Goal: Task Accomplishment & Management: Complete application form

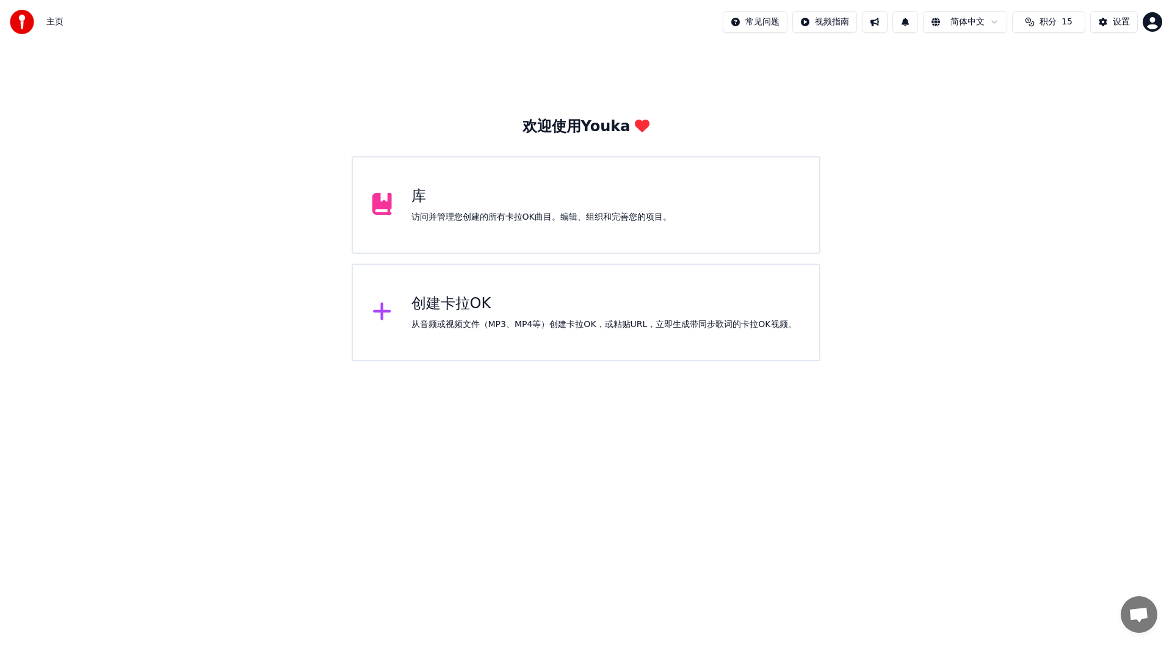
click at [587, 221] on div "访问并管理您创建的所有卡拉OK曲目。编辑、组织和完善您的项目。" at bounding box center [541, 217] width 260 height 12
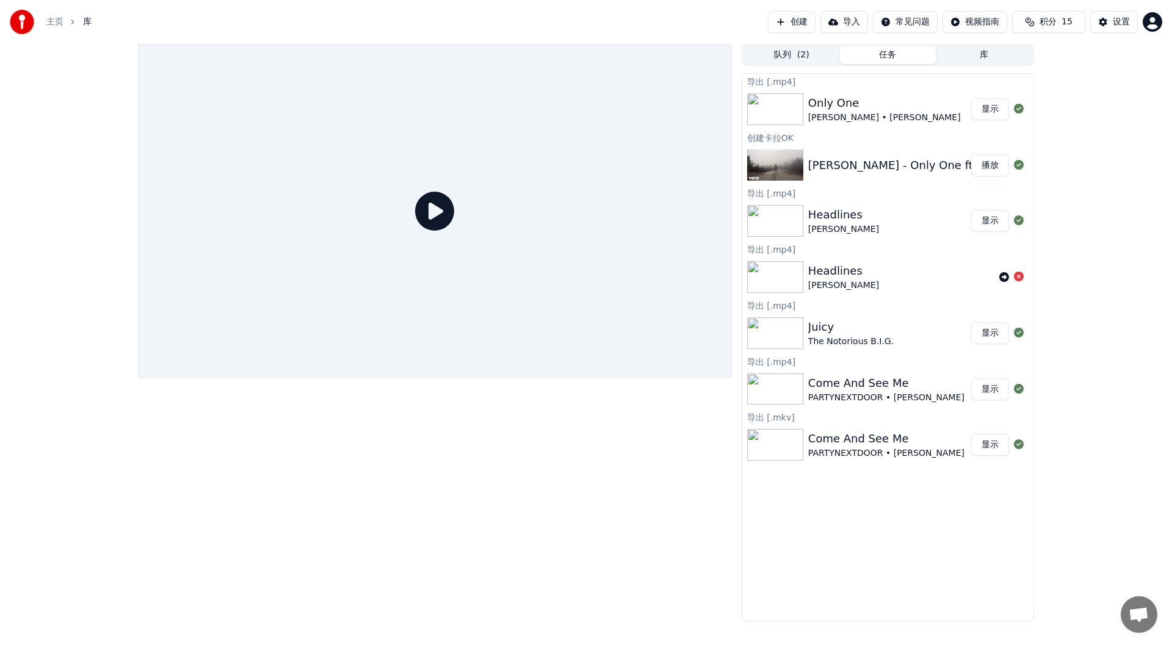
click at [788, 20] on button "创建" at bounding box center [792, 22] width 48 height 22
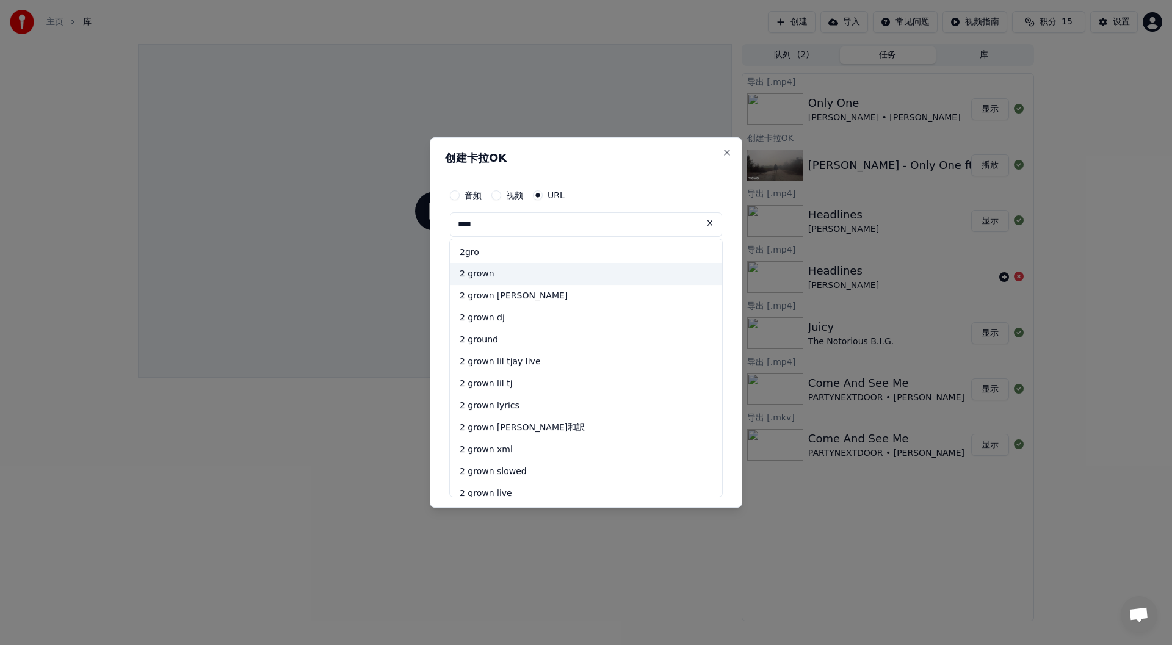
click at [515, 272] on div "2 grown" at bounding box center [586, 275] width 272 height 22
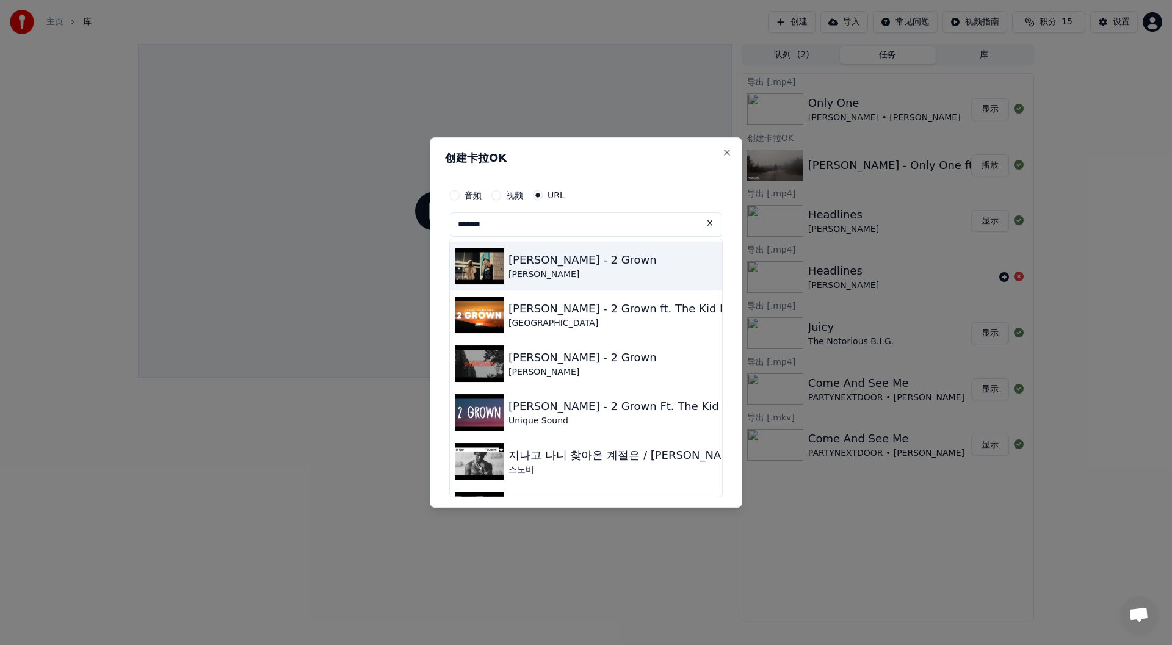
click at [559, 265] on div "[PERSON_NAME] - 2 Grown" at bounding box center [582, 259] width 148 height 17
click at [559, 265] on input "标题" at bounding box center [586, 271] width 272 height 22
type input "**********"
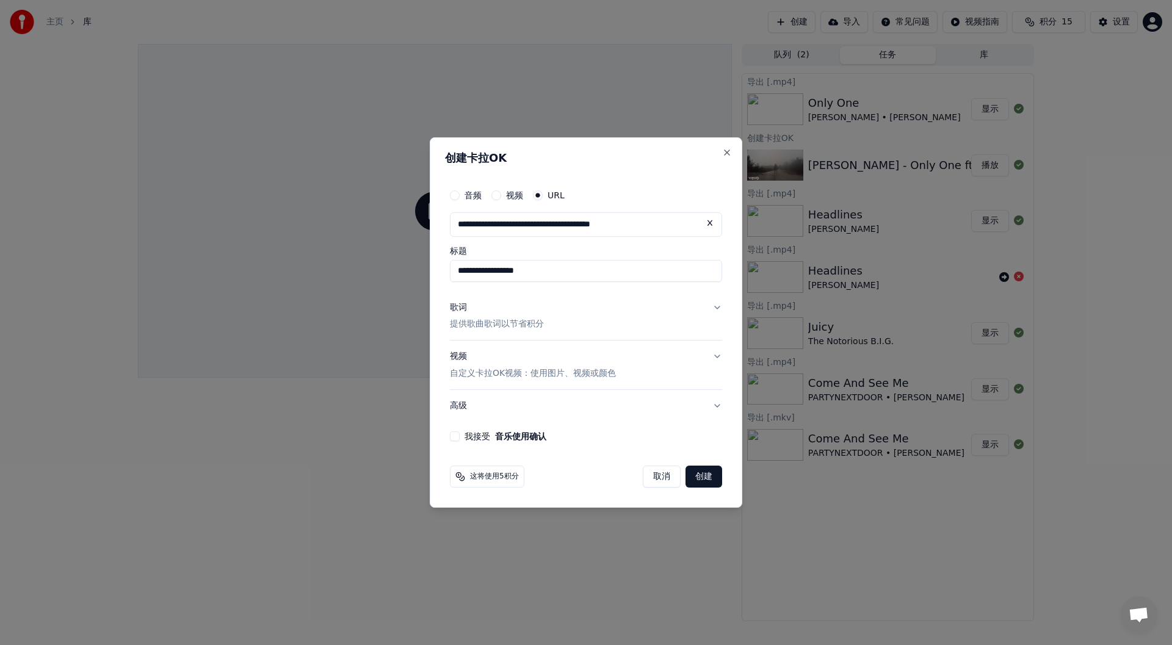
click at [704, 479] on button "创建" at bounding box center [703, 477] width 37 height 22
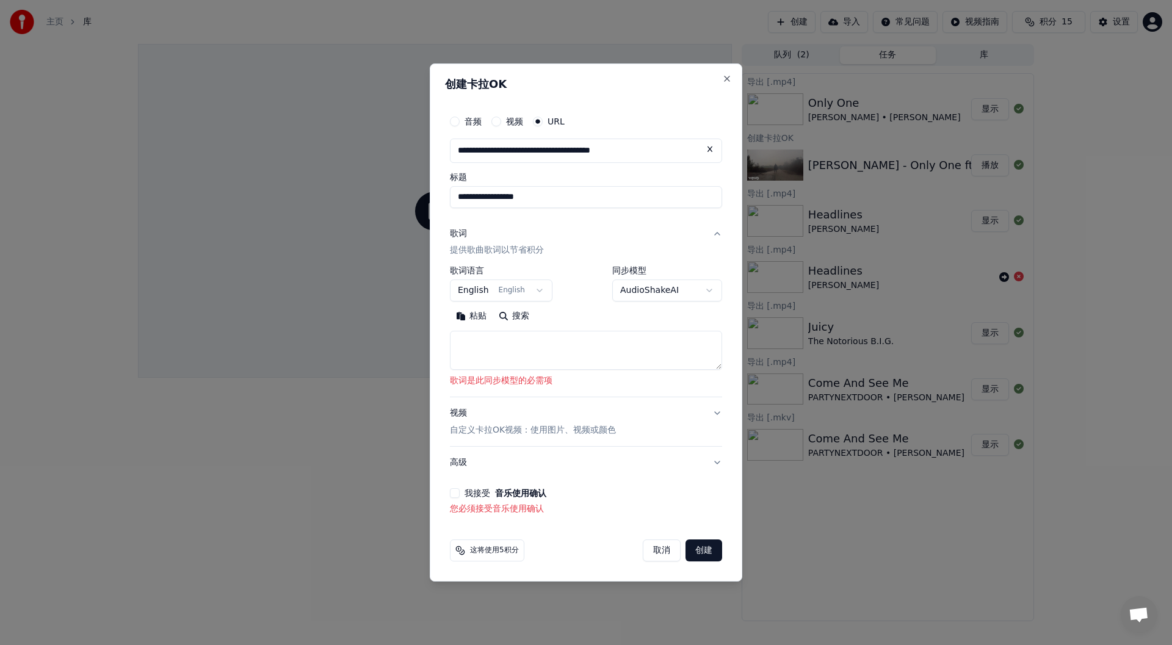
click at [516, 320] on button "搜索" at bounding box center [513, 317] width 43 height 20
type textarea "**********"
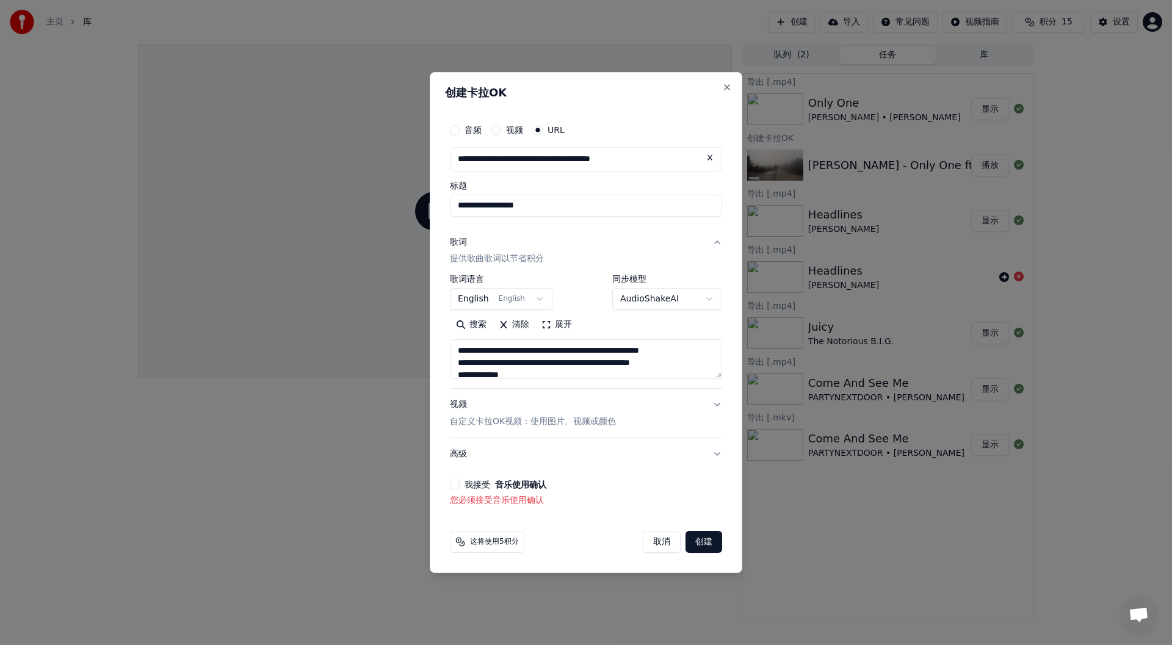
click at [700, 544] on button "创建" at bounding box center [703, 542] width 37 height 22
click at [455, 482] on button "我接受 音乐使用确认" at bounding box center [455, 485] width 10 height 10
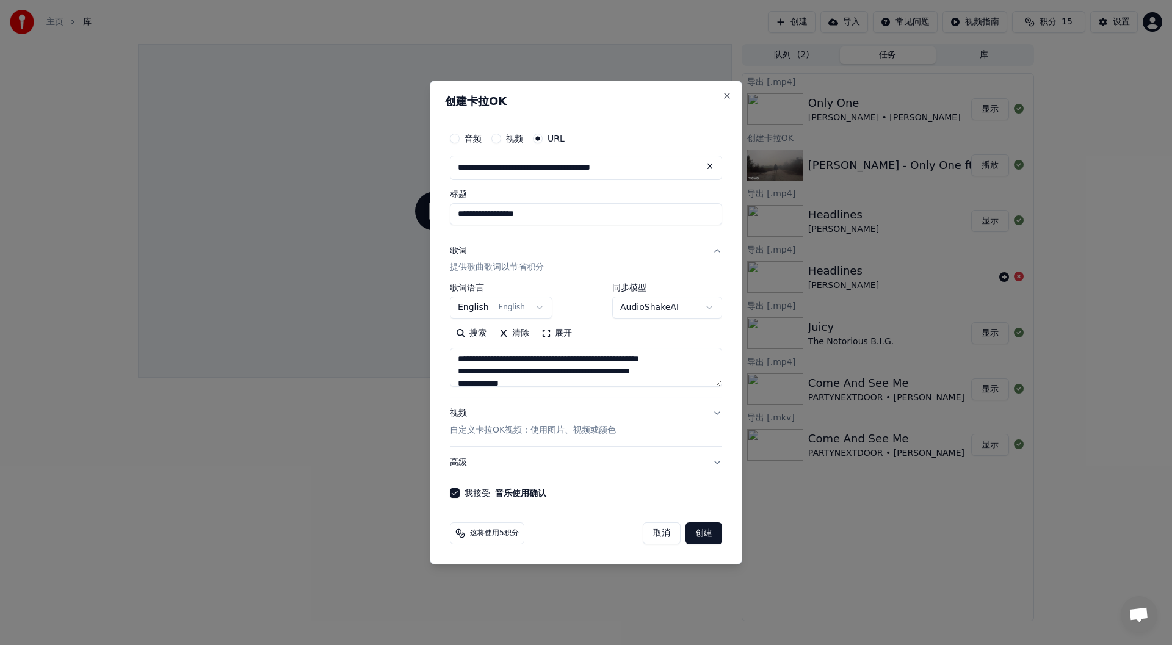
click at [708, 533] on button "创建" at bounding box center [703, 533] width 37 height 22
select select
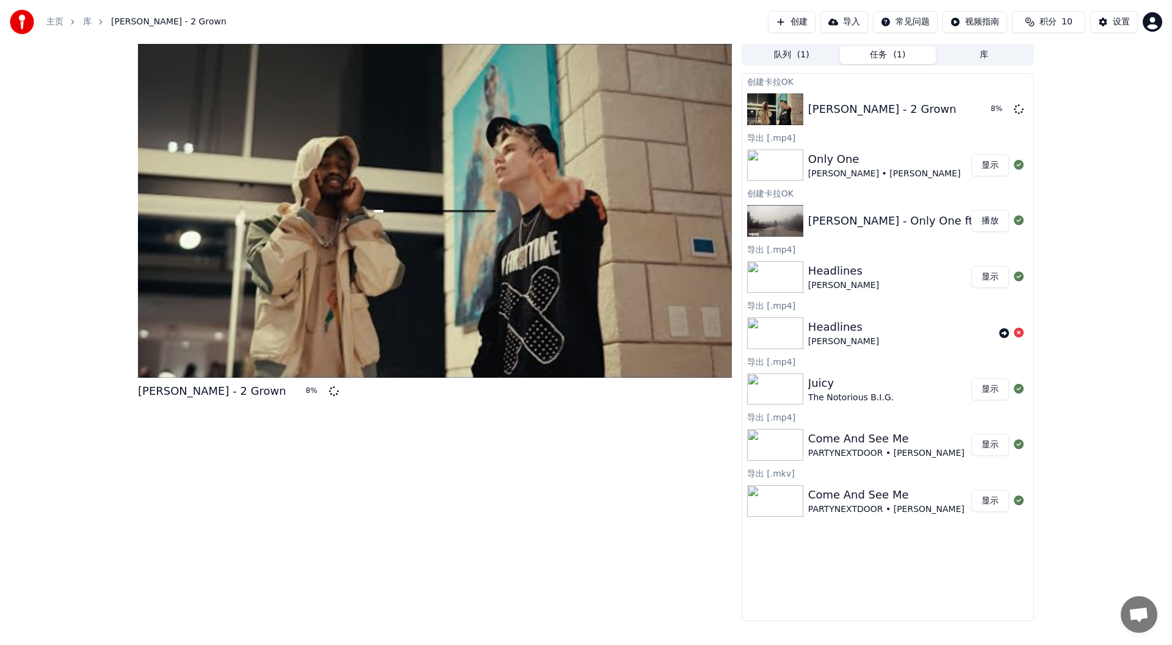
click at [788, 16] on button "创建" at bounding box center [792, 22] width 48 height 22
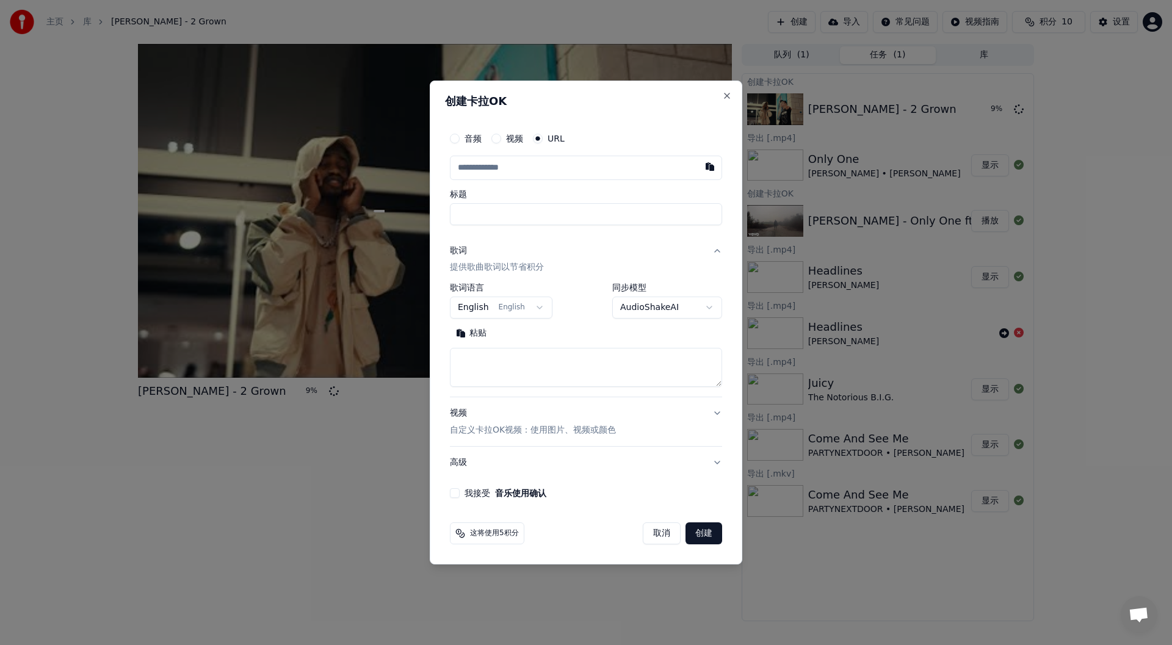
click at [545, 168] on input "text" at bounding box center [586, 168] width 272 height 24
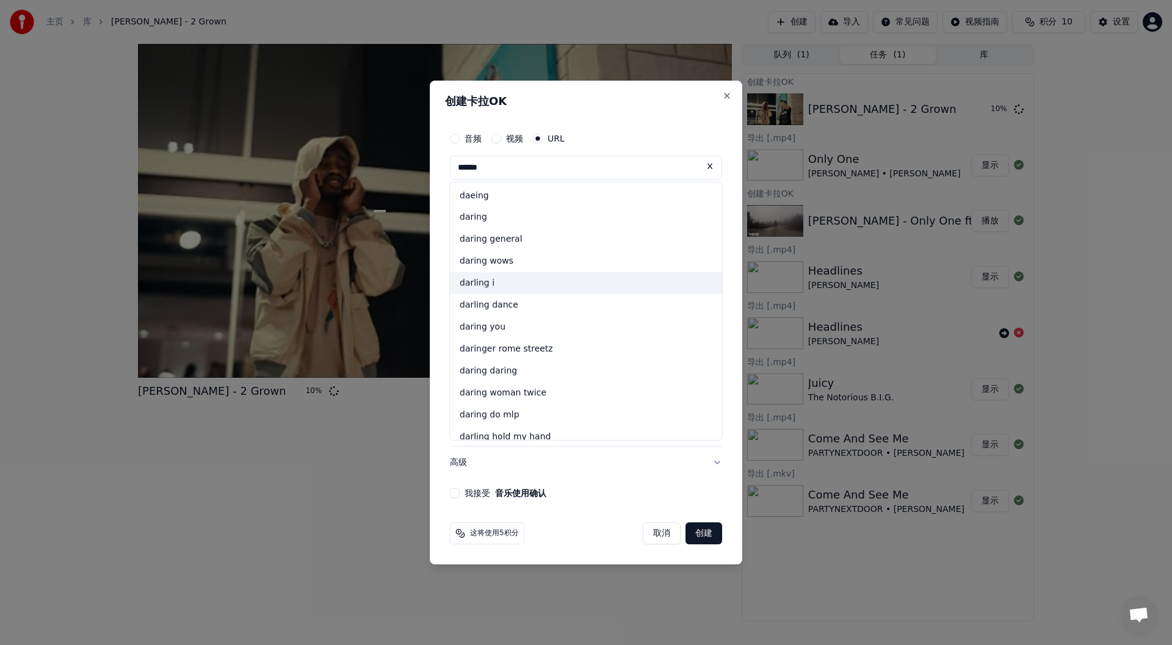
click at [511, 281] on div "darling i" at bounding box center [586, 283] width 272 height 22
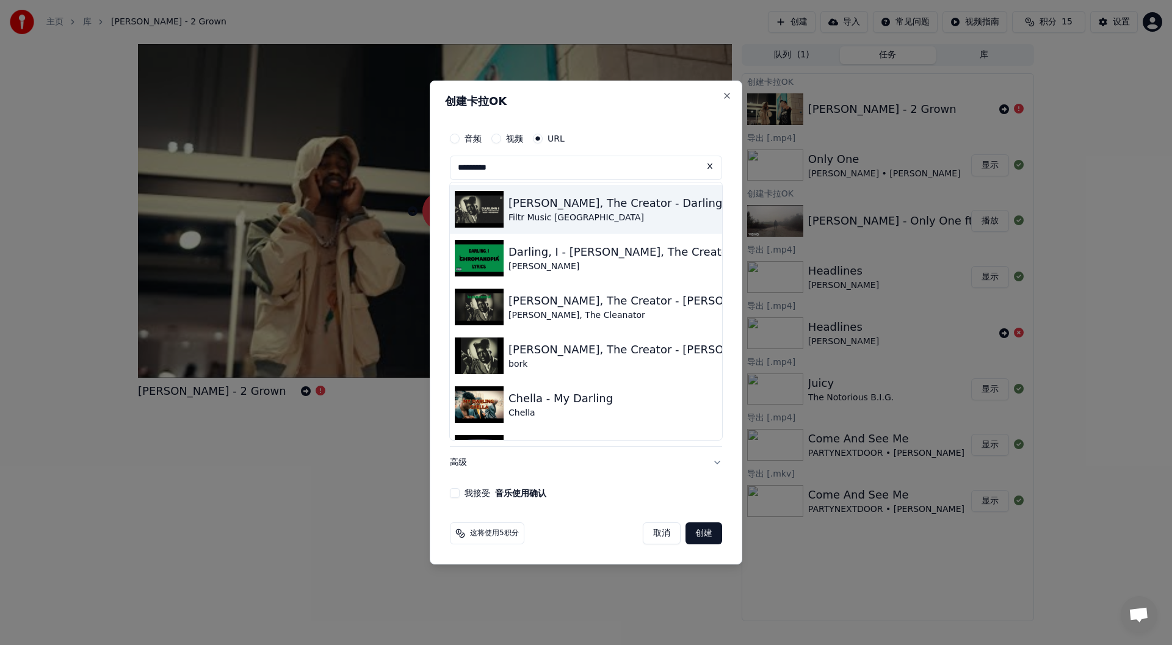
click at [571, 212] on div "Filtr Music [GEOGRAPHIC_DATA]" at bounding box center [618, 218] width 220 height 12
type input "**********"
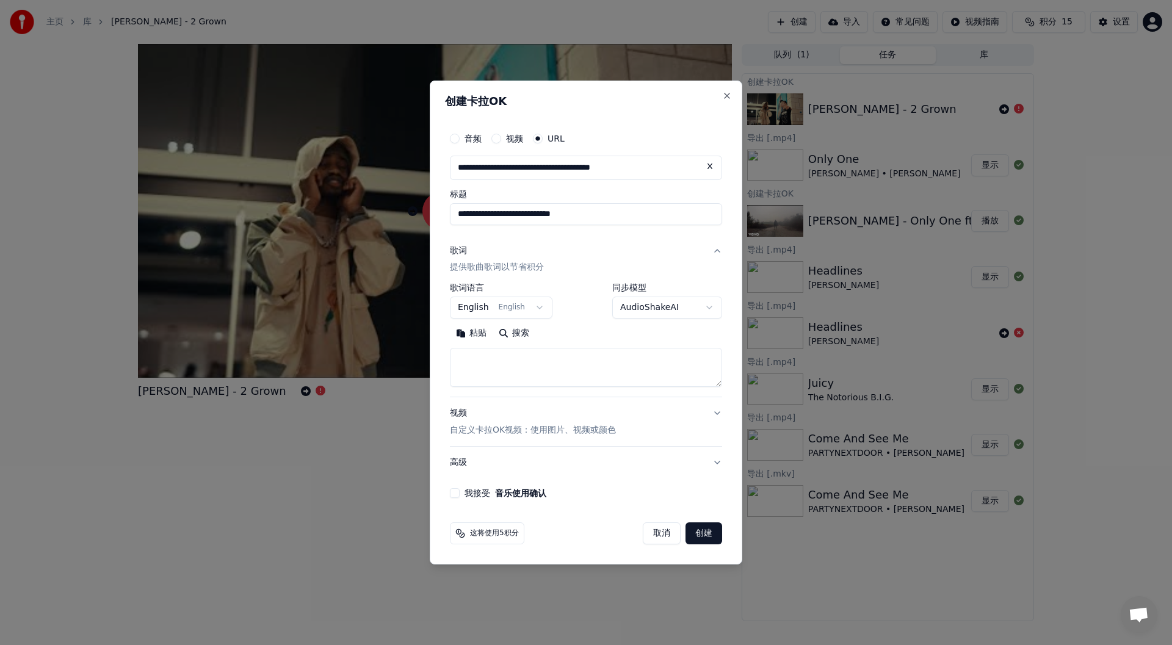
click at [525, 334] on button "搜索" at bounding box center [513, 334] width 43 height 20
type textarea "**********"
click at [603, 358] on textarea at bounding box center [586, 367] width 272 height 39
click at [450, 490] on button "我接受 音乐使用确认" at bounding box center [455, 493] width 10 height 10
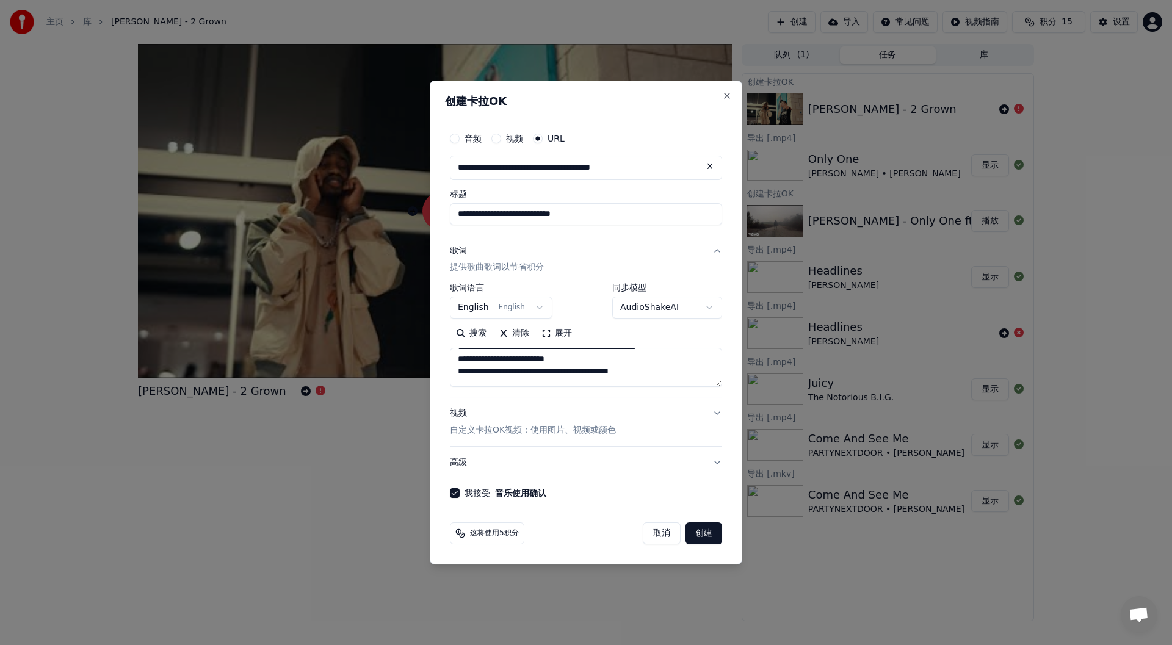
click at [711, 535] on button "创建" at bounding box center [703, 533] width 37 height 22
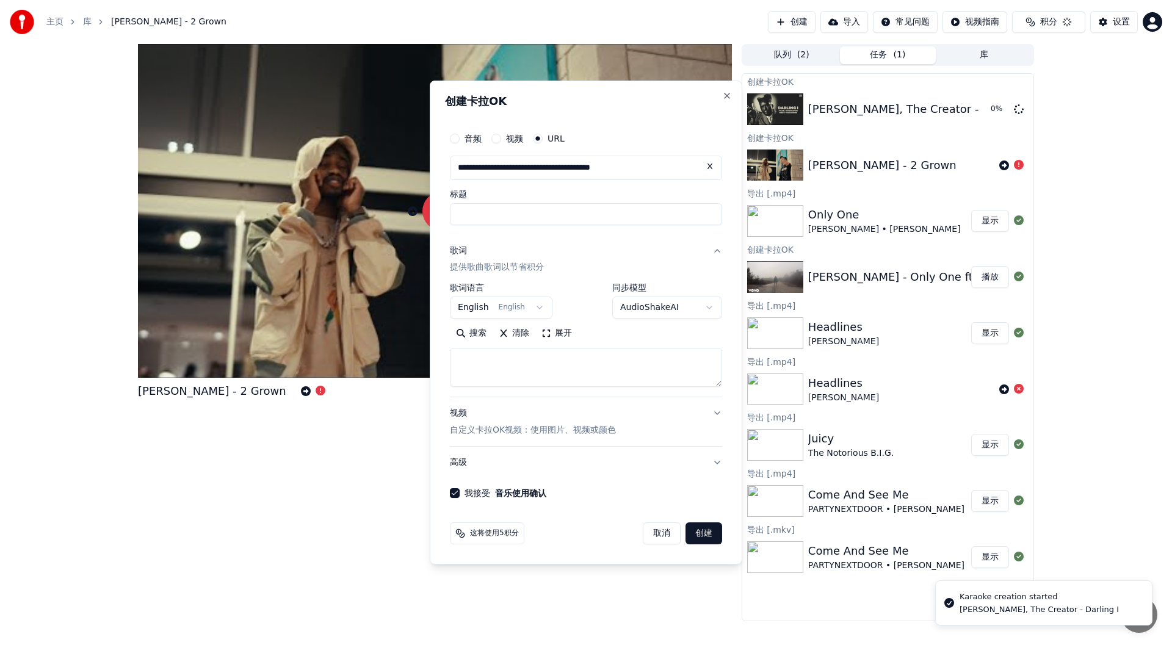
select select
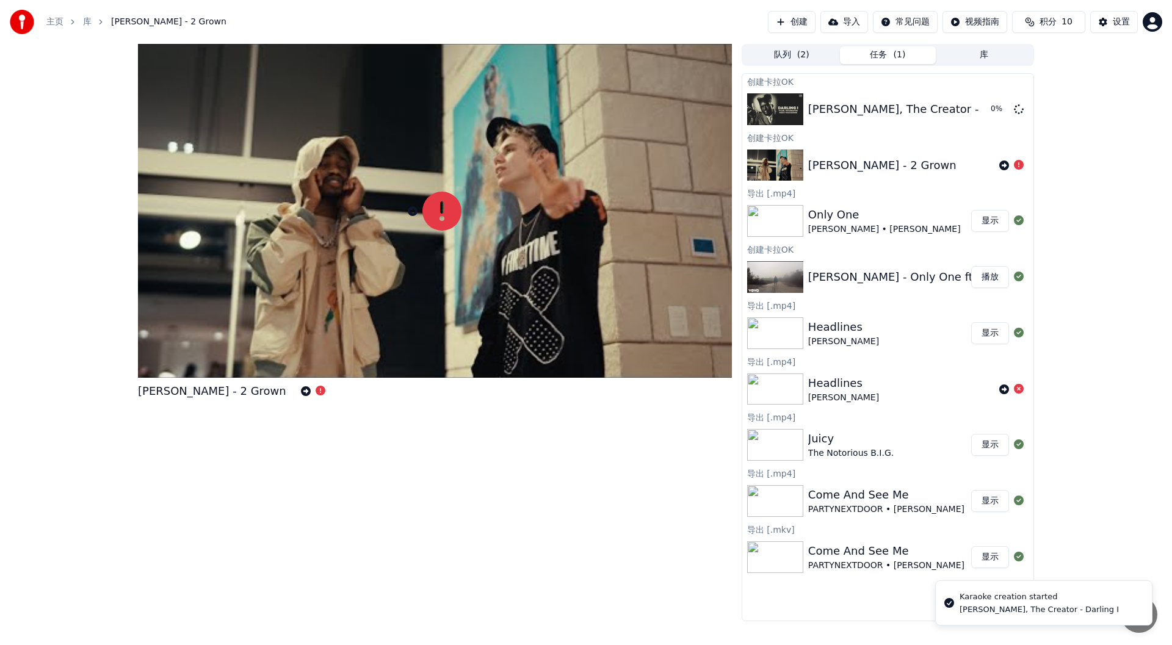
click at [915, 169] on div "[PERSON_NAME] - 2 Grown" at bounding box center [901, 165] width 186 height 17
click at [1003, 165] on icon at bounding box center [1004, 165] width 10 height 10
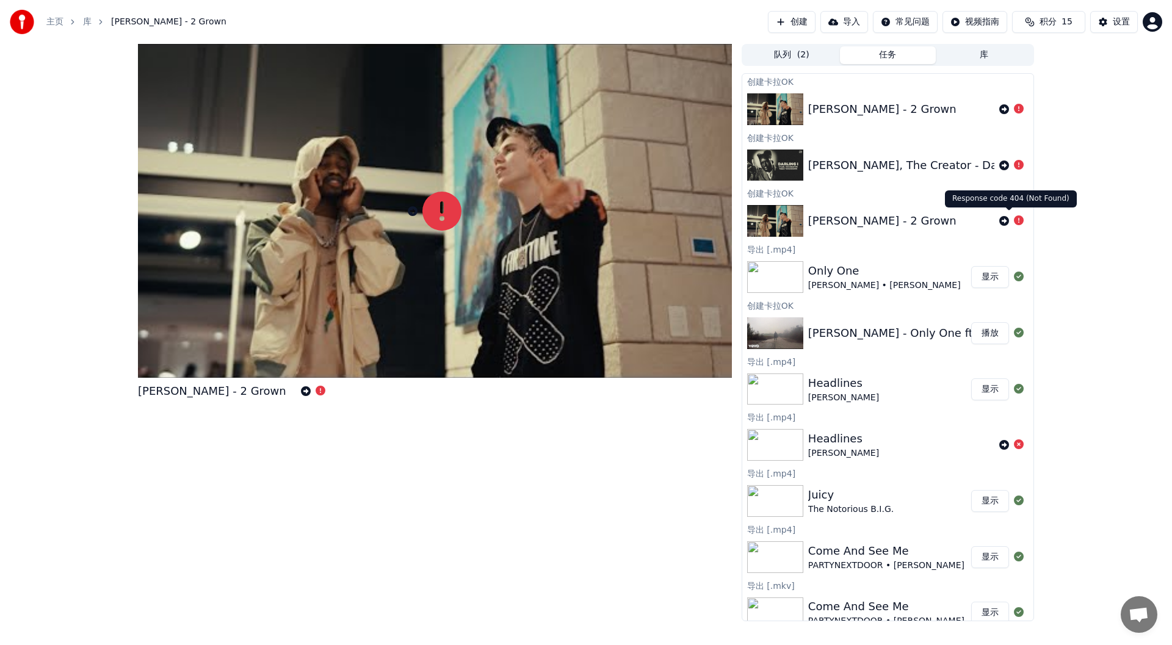
click at [1014, 221] on icon at bounding box center [1019, 220] width 10 height 10
click at [999, 222] on icon at bounding box center [1004, 221] width 10 height 10
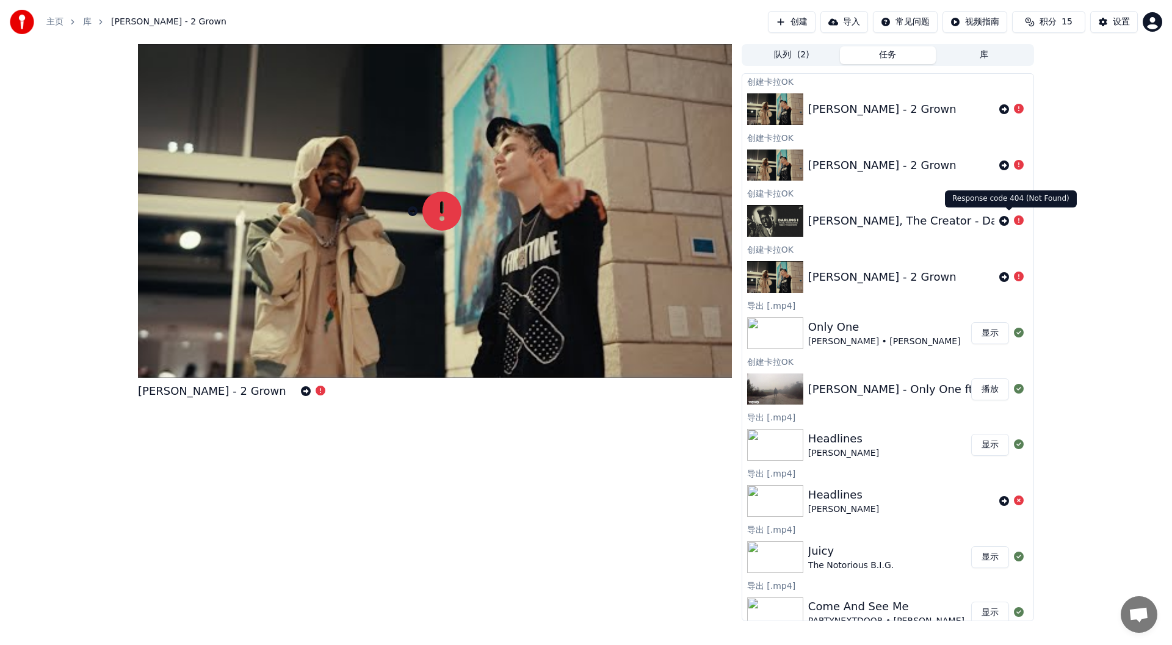
click at [1014, 223] on icon at bounding box center [1019, 220] width 10 height 10
click at [1014, 222] on icon at bounding box center [1019, 220] width 10 height 10
click at [999, 222] on icon at bounding box center [1004, 221] width 10 height 10
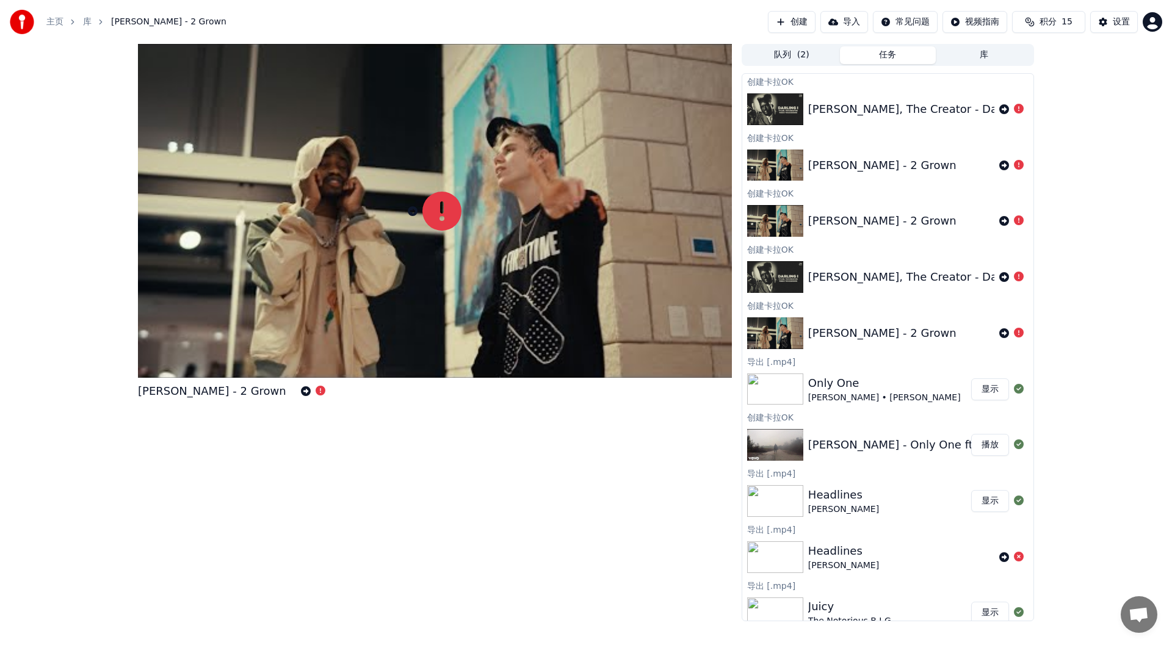
click at [785, 20] on button "创建" at bounding box center [792, 22] width 48 height 22
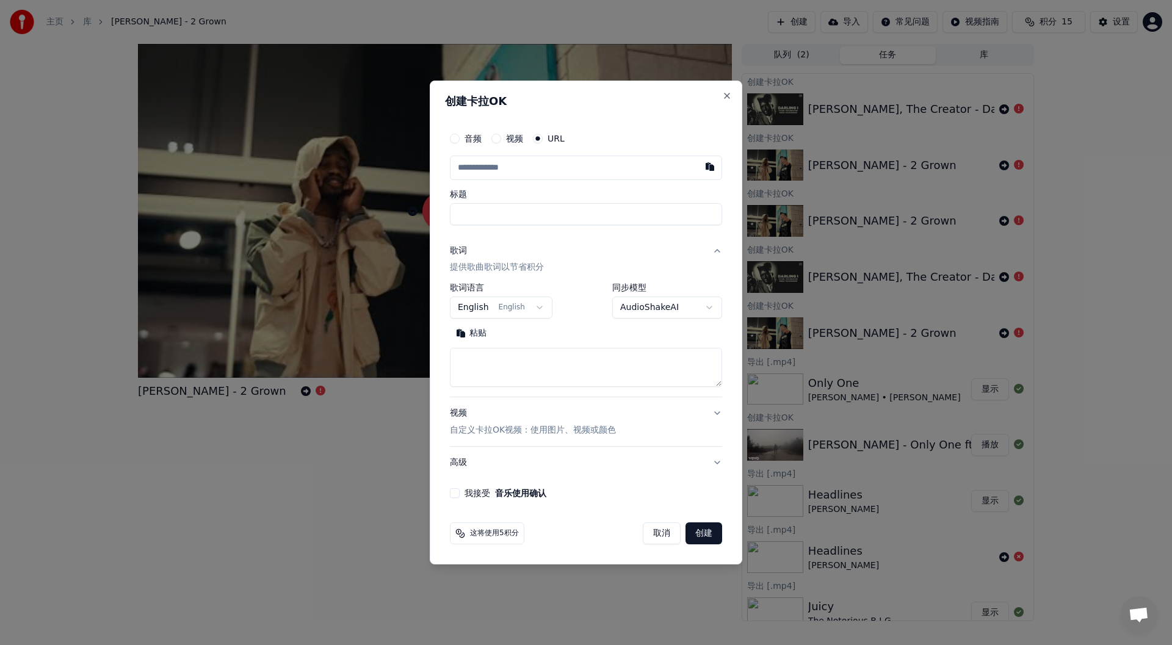
click at [530, 168] on input "text" at bounding box center [586, 168] width 272 height 24
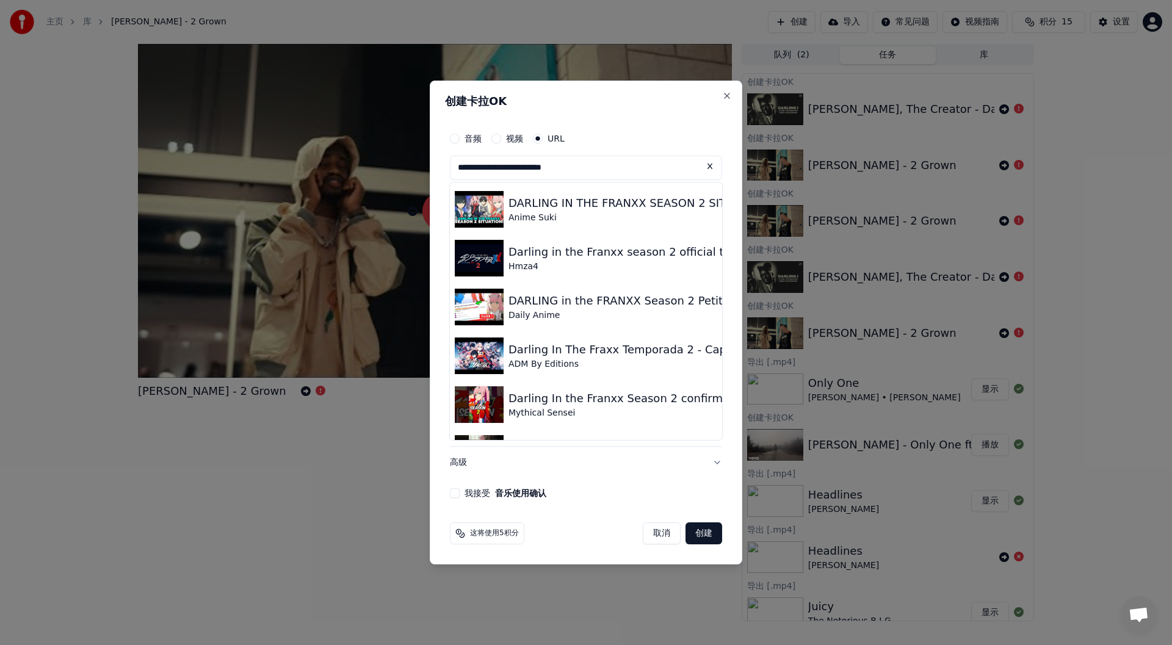
drag, startPoint x: 592, startPoint y: 165, endPoint x: 498, endPoint y: 160, distance: 94.1
click at [489, 165] on input "**********" at bounding box center [586, 168] width 272 height 24
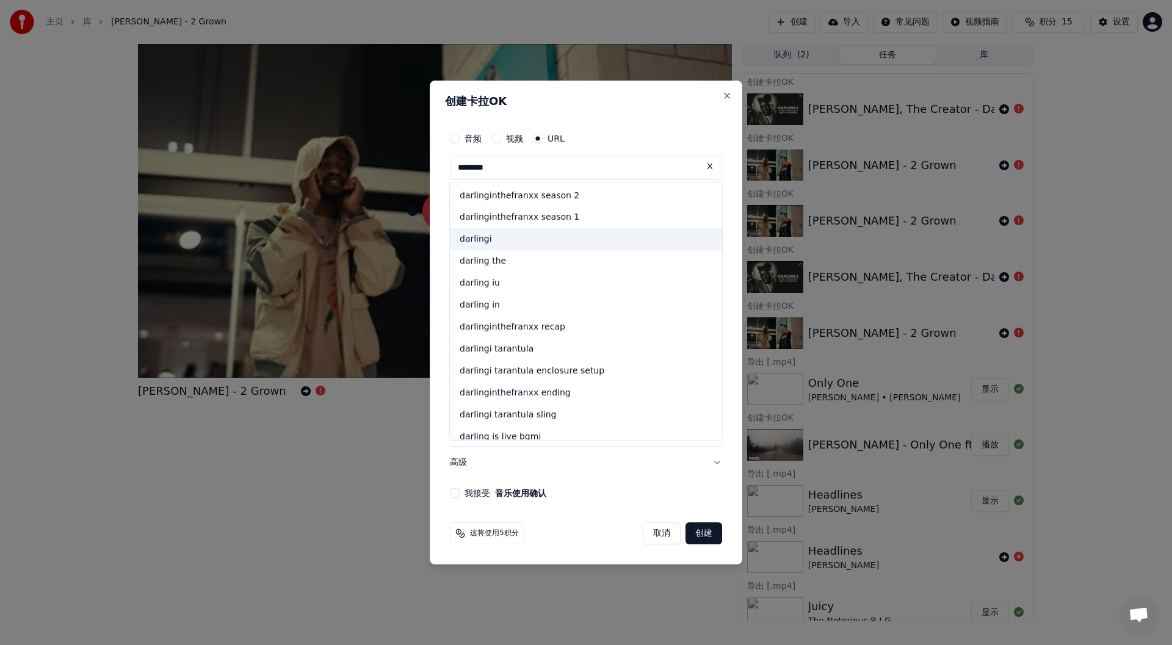
click at [543, 237] on div "darlingi" at bounding box center [586, 240] width 272 height 22
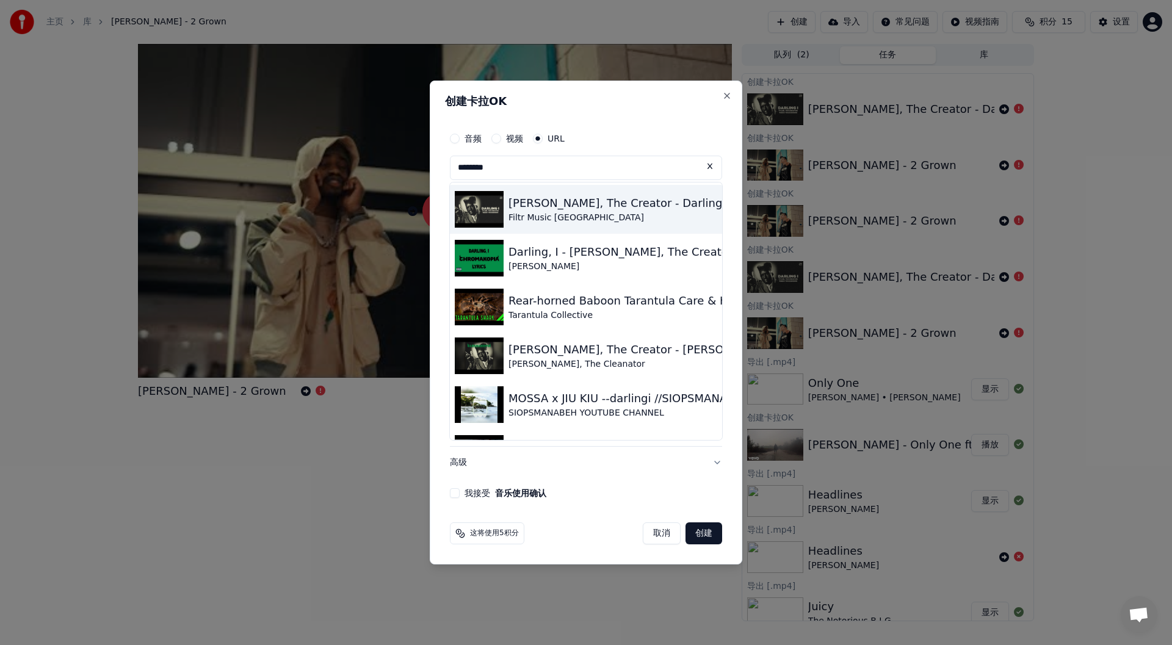
click at [561, 206] on div "[PERSON_NAME], The Creator - Darling I" at bounding box center [618, 203] width 220 height 17
type input "**********"
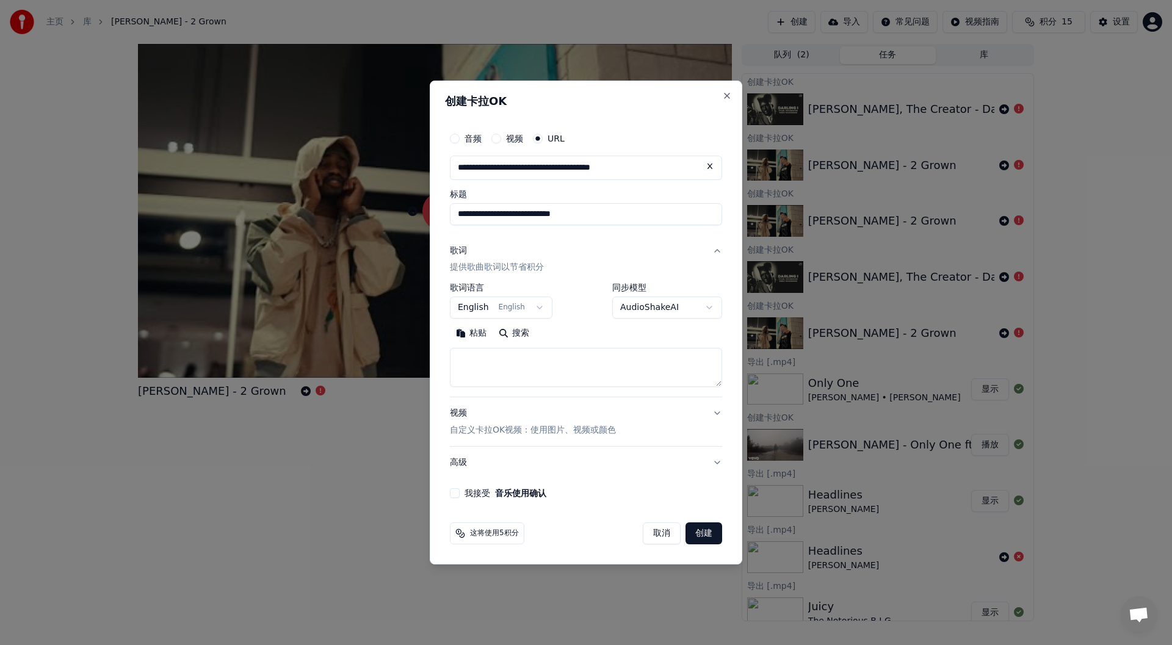
click at [521, 335] on button "搜索" at bounding box center [513, 334] width 43 height 20
type textarea "**********"
click at [698, 535] on button "创建" at bounding box center [703, 533] width 37 height 22
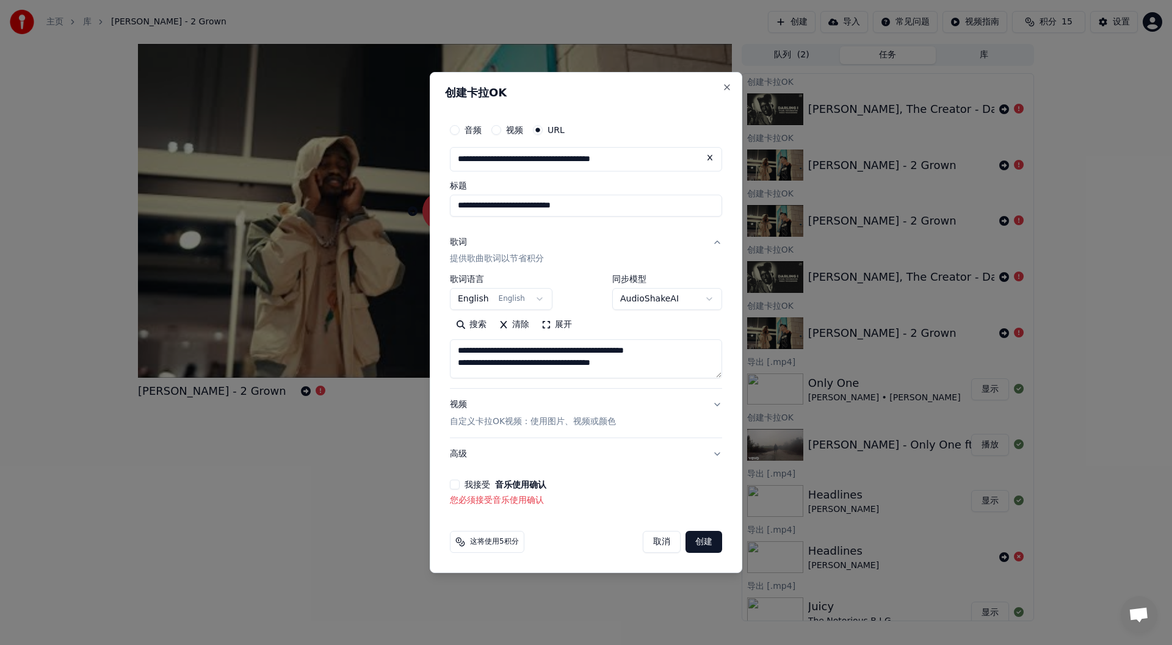
click at [472, 480] on div "**********" at bounding box center [586, 312] width 282 height 399
click at [456, 485] on button "我接受 音乐使用确认" at bounding box center [455, 485] width 10 height 10
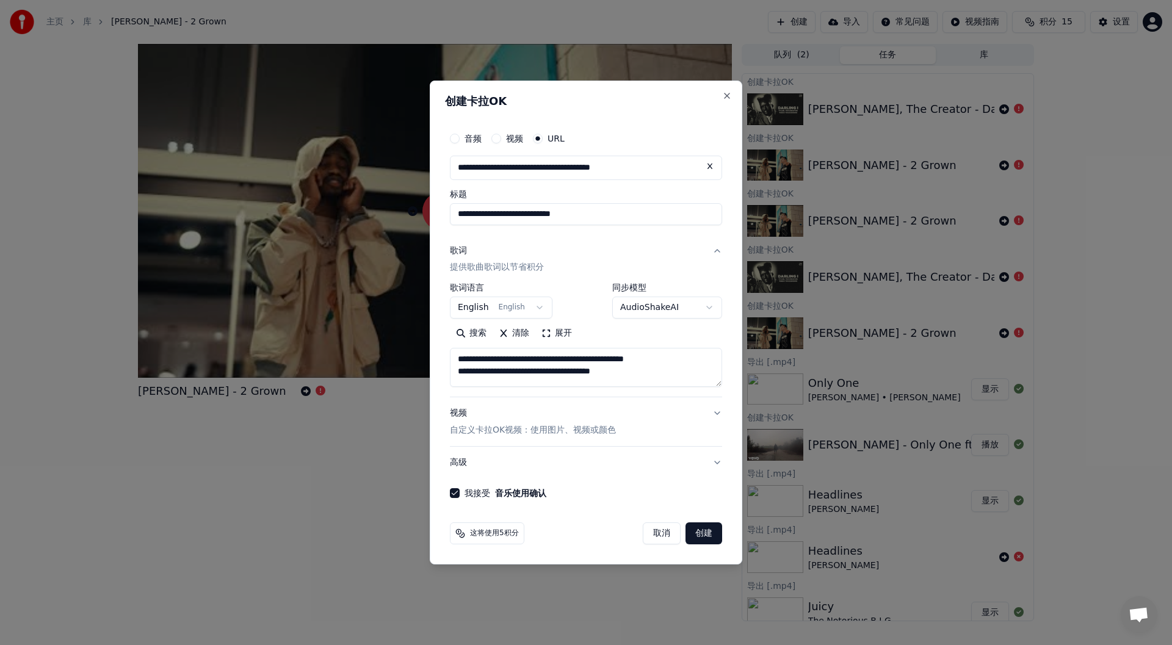
click at [687, 532] on button "创建" at bounding box center [703, 533] width 37 height 22
select select
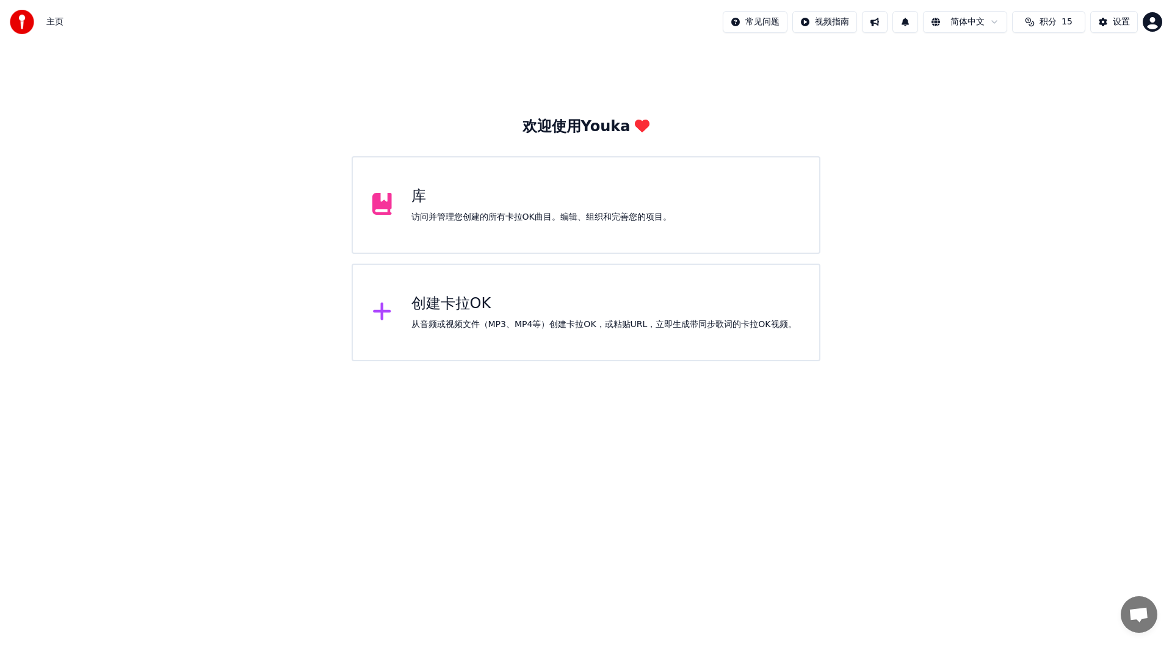
click at [511, 298] on div "创建卡拉OK" at bounding box center [603, 304] width 385 height 20
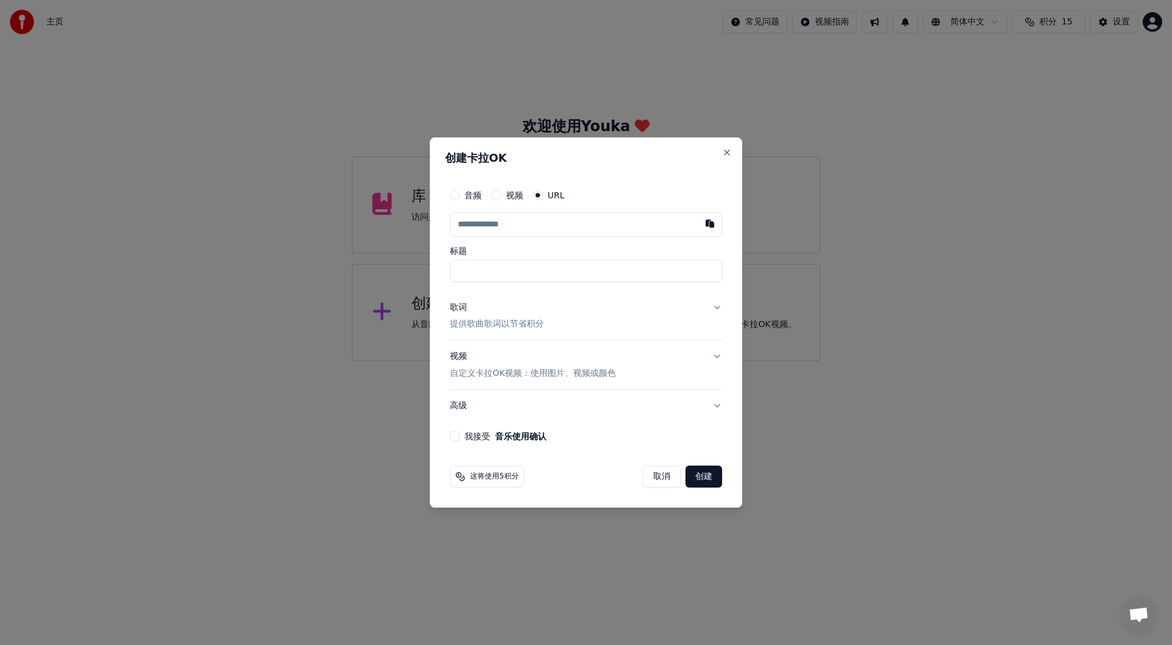
click at [721, 148] on div "创建卡拉OK 音频 视频 URL 标题 歌词 提供歌曲歌词以节省积分 视频 自定义卡拉OK视频：使用图片、视频或颜色 高级 我接受 音乐使用确认 这将使用5积…" at bounding box center [586, 322] width 312 height 371
click at [726, 151] on button "Close" at bounding box center [727, 153] width 10 height 10
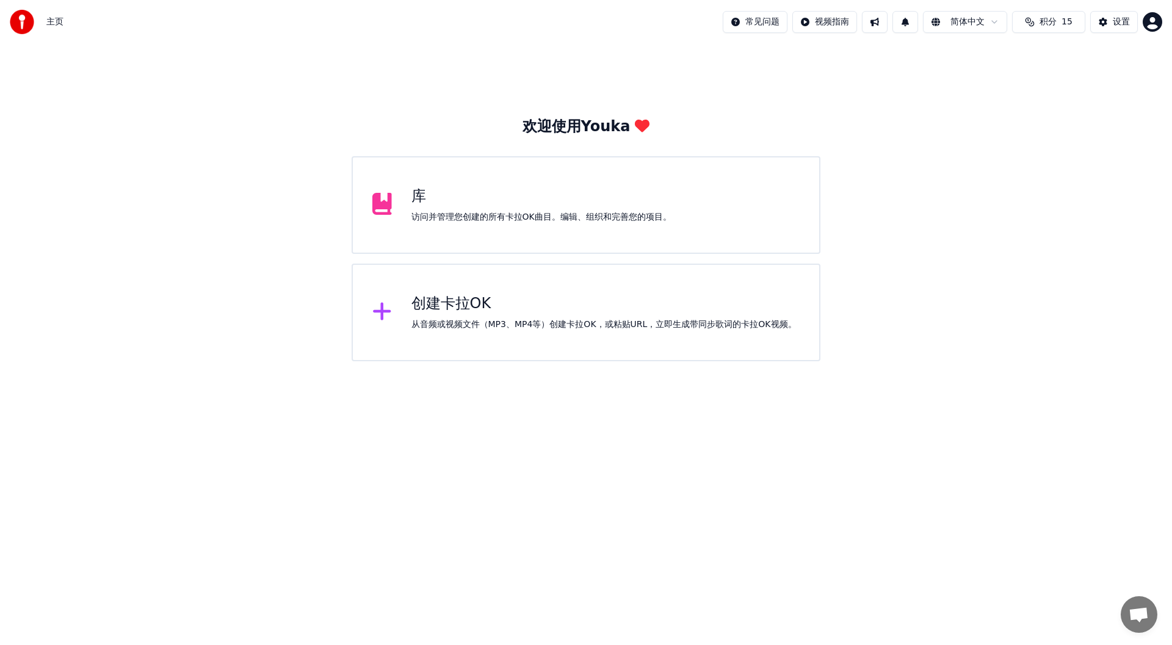
click at [644, 192] on div "库" at bounding box center [541, 197] width 260 height 20
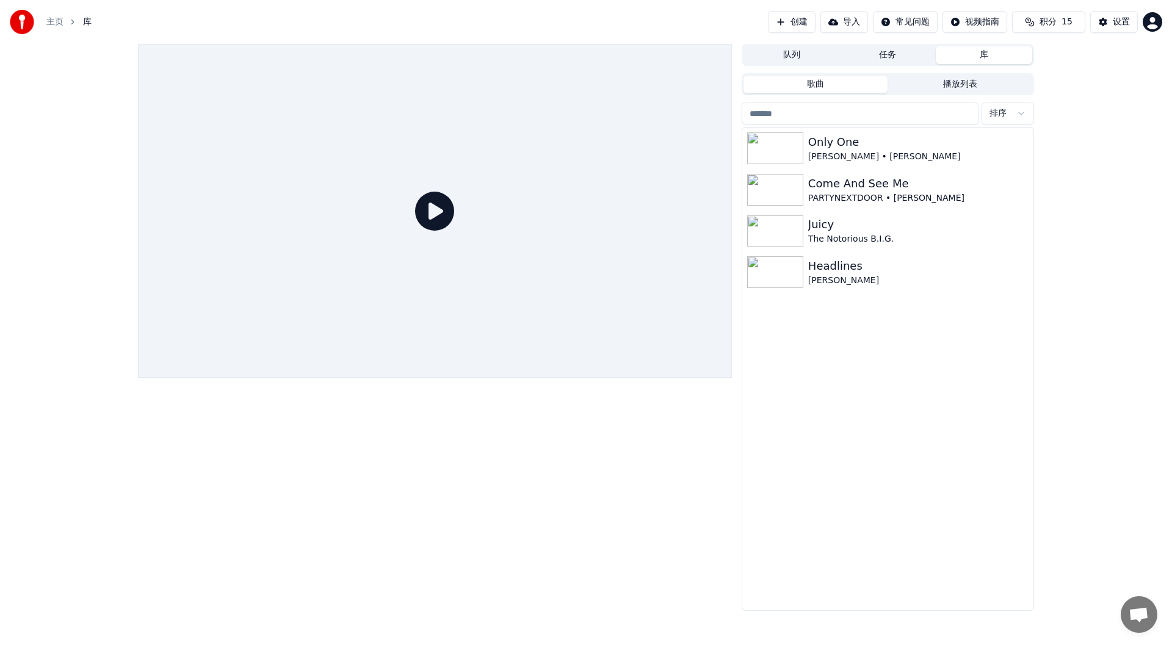
click at [869, 56] on button "任务" at bounding box center [888, 55] width 96 height 18
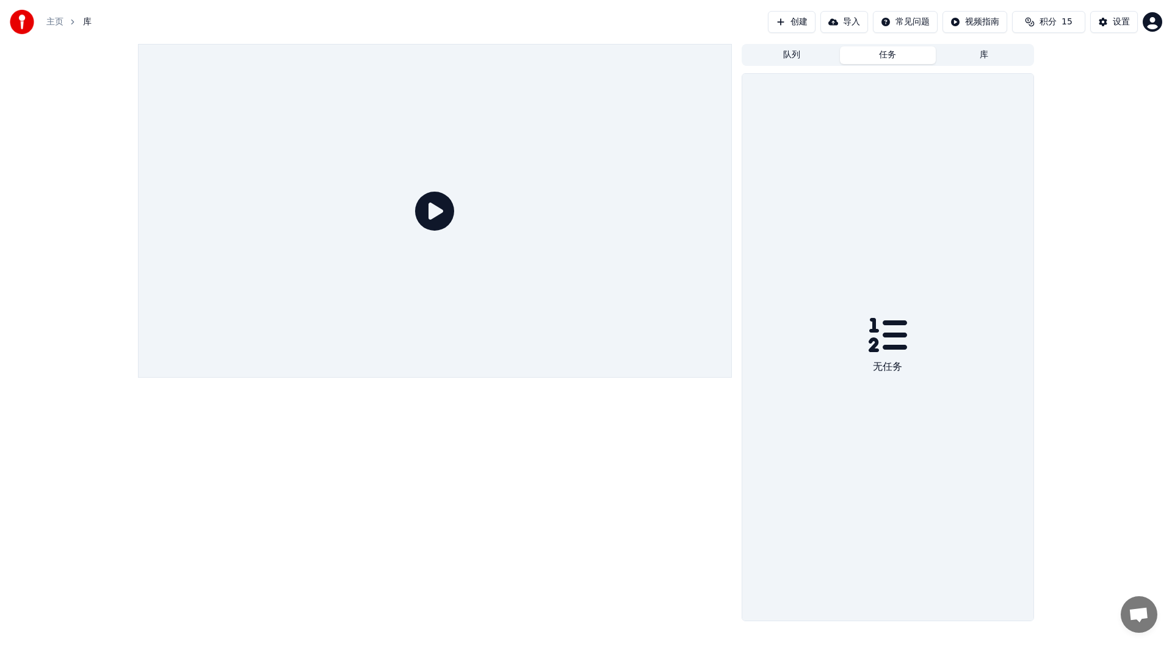
click at [807, 56] on button "队列" at bounding box center [791, 55] width 96 height 18
click at [774, 14] on button "创建" at bounding box center [792, 22] width 48 height 22
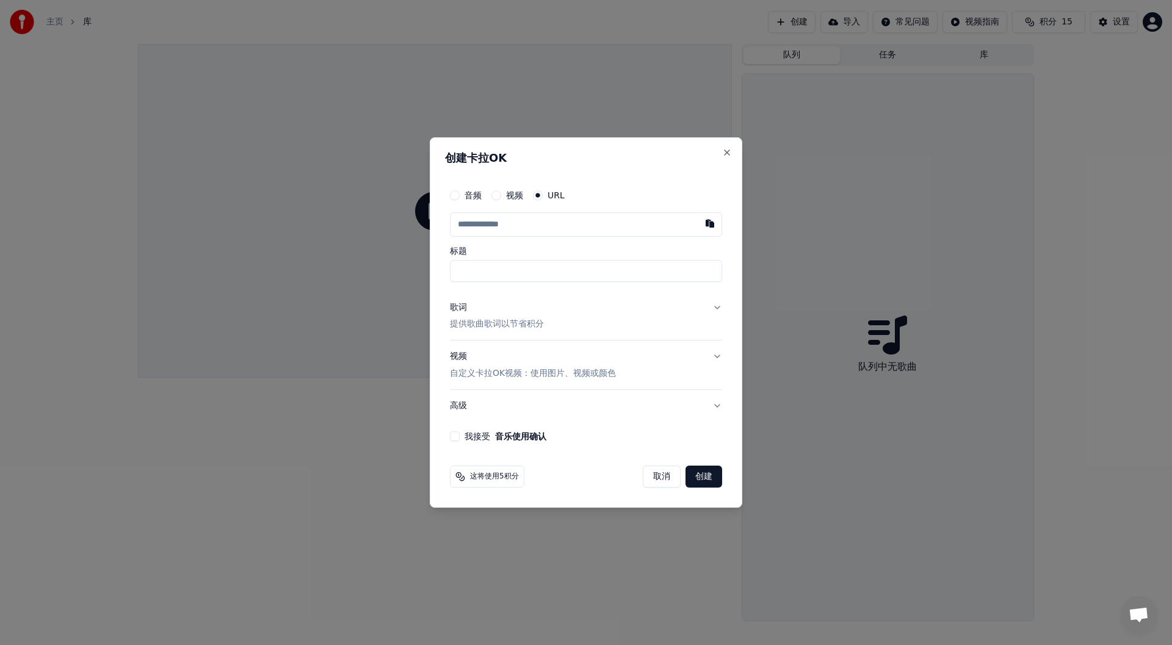
click at [517, 226] on input "text" at bounding box center [586, 224] width 272 height 24
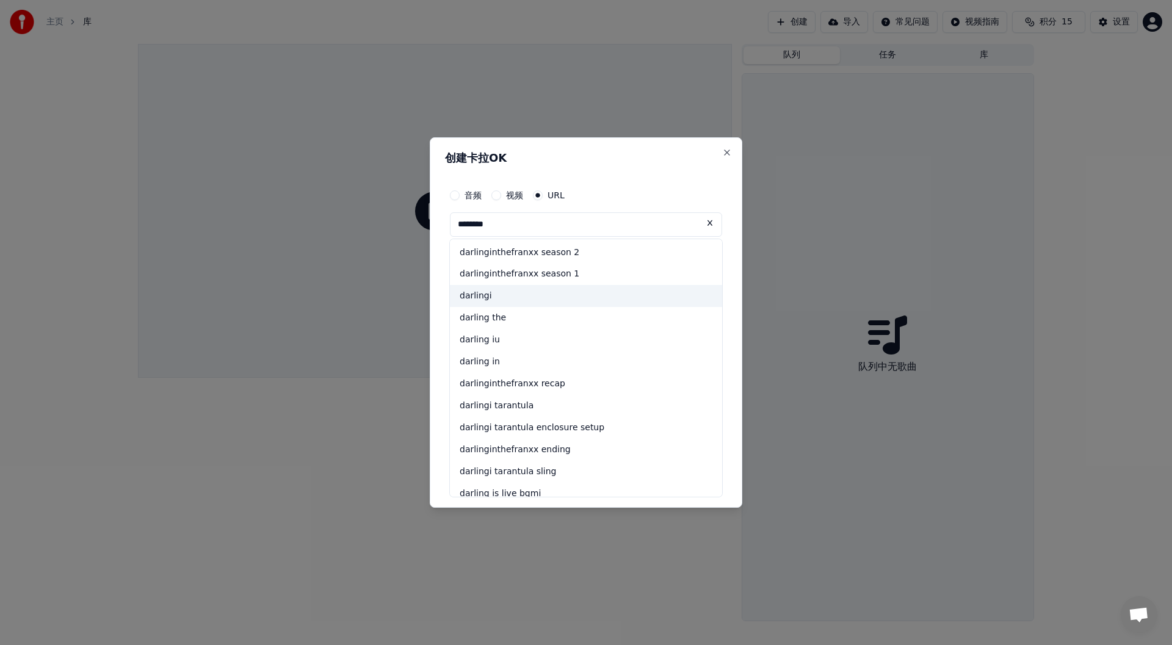
click at [516, 297] on div "darlingi" at bounding box center [586, 297] width 272 height 22
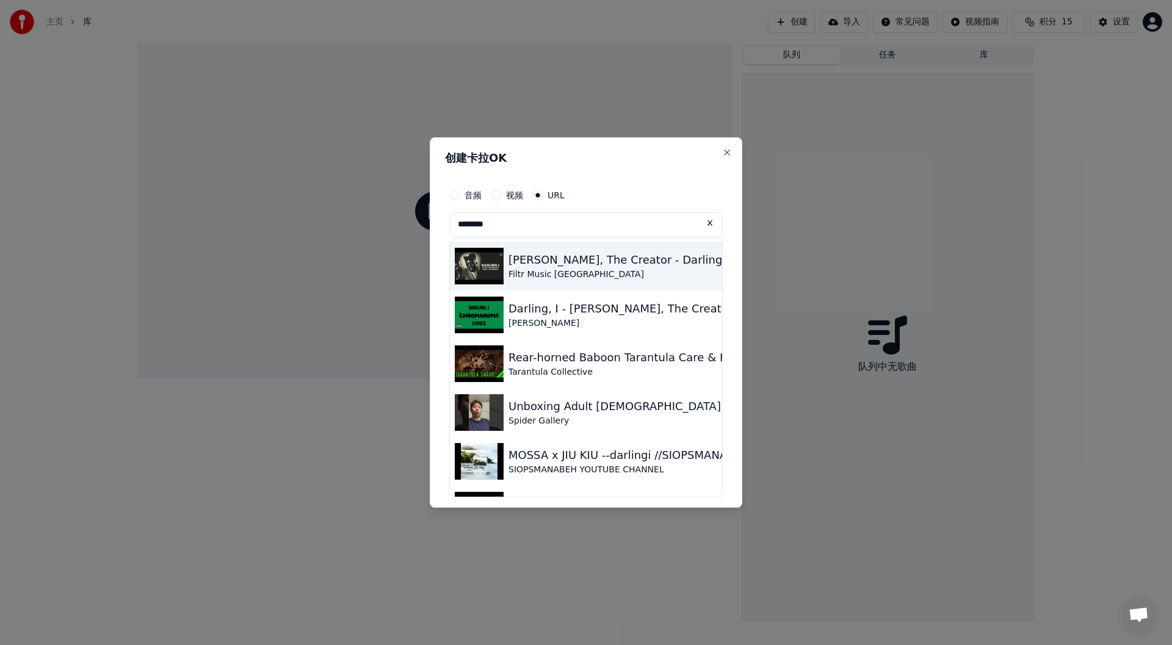
click at [546, 263] on div "[PERSON_NAME], The Creator - Darling I" at bounding box center [618, 259] width 220 height 17
type input "**********"
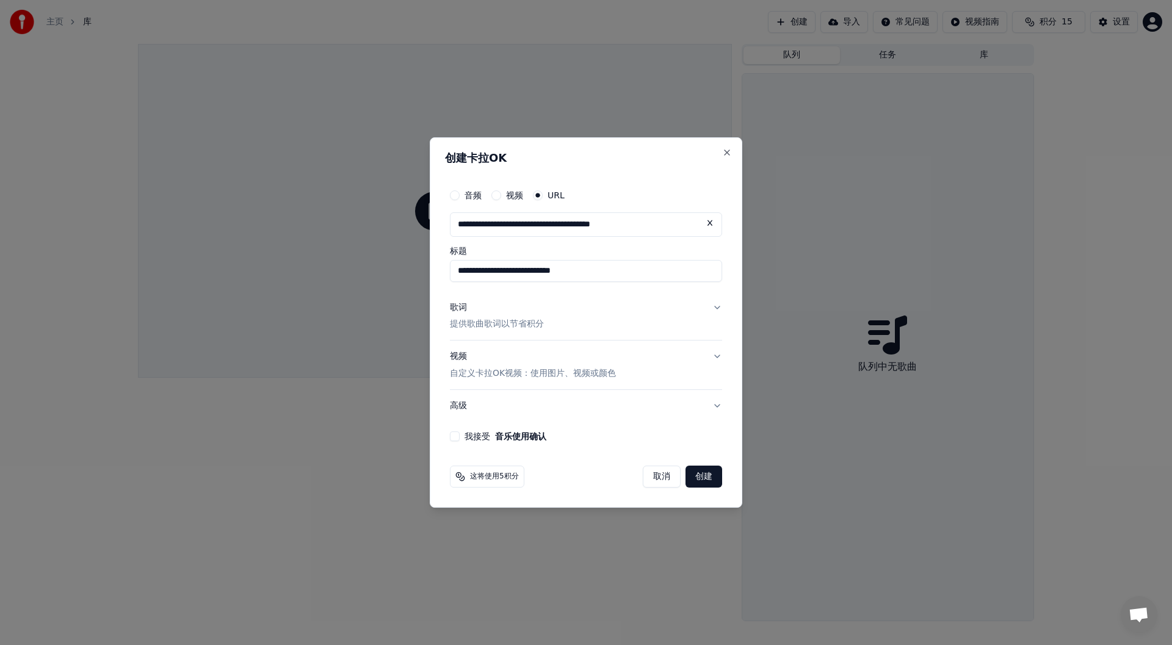
click at [459, 431] on div "我接受 音乐使用确认" at bounding box center [586, 436] width 272 height 10
click at [701, 481] on button "创建" at bounding box center [703, 477] width 37 height 22
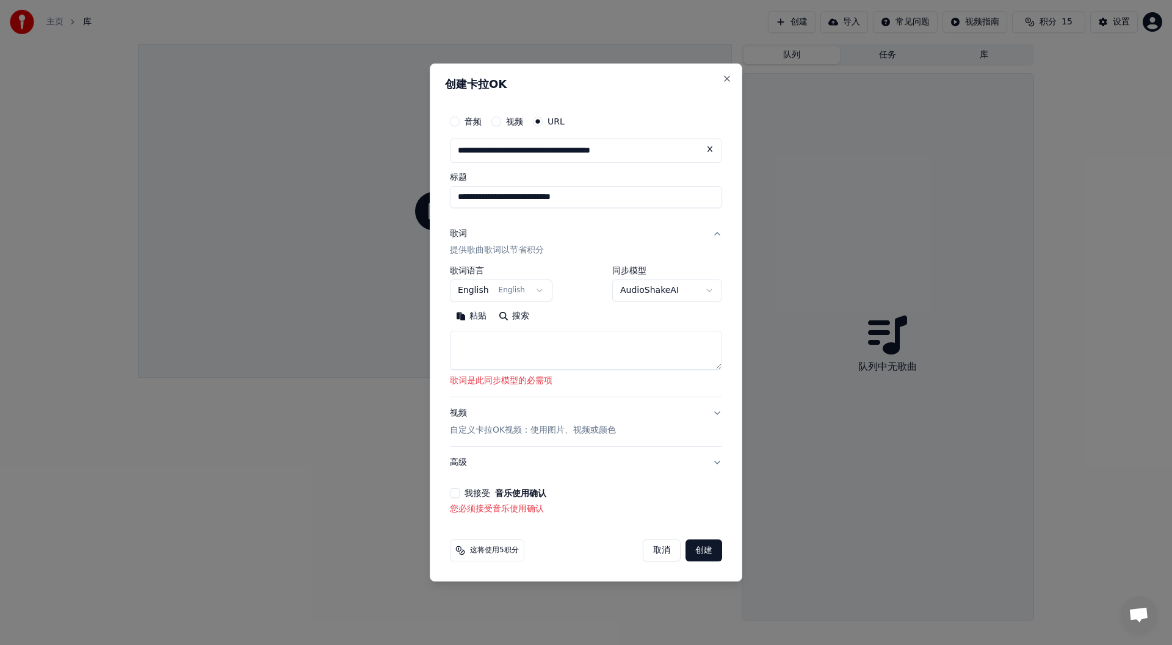
click at [517, 312] on button "搜索" at bounding box center [513, 317] width 43 height 20
click at [450, 489] on button "我接受 音乐使用确认" at bounding box center [455, 493] width 10 height 10
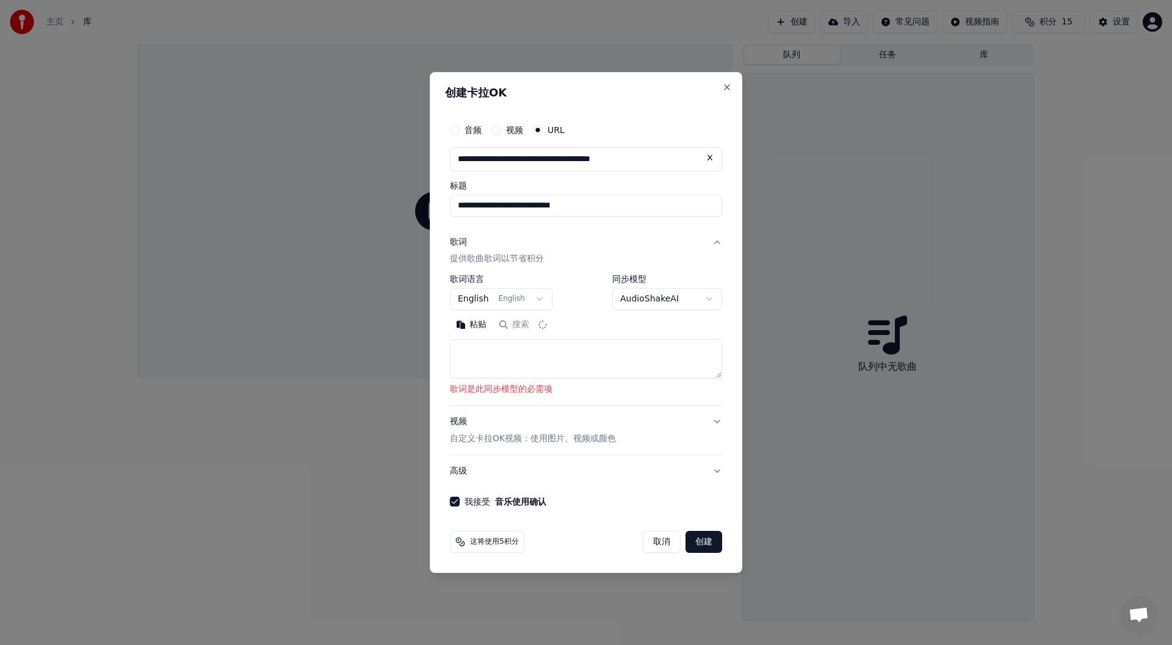
type textarea "**********"
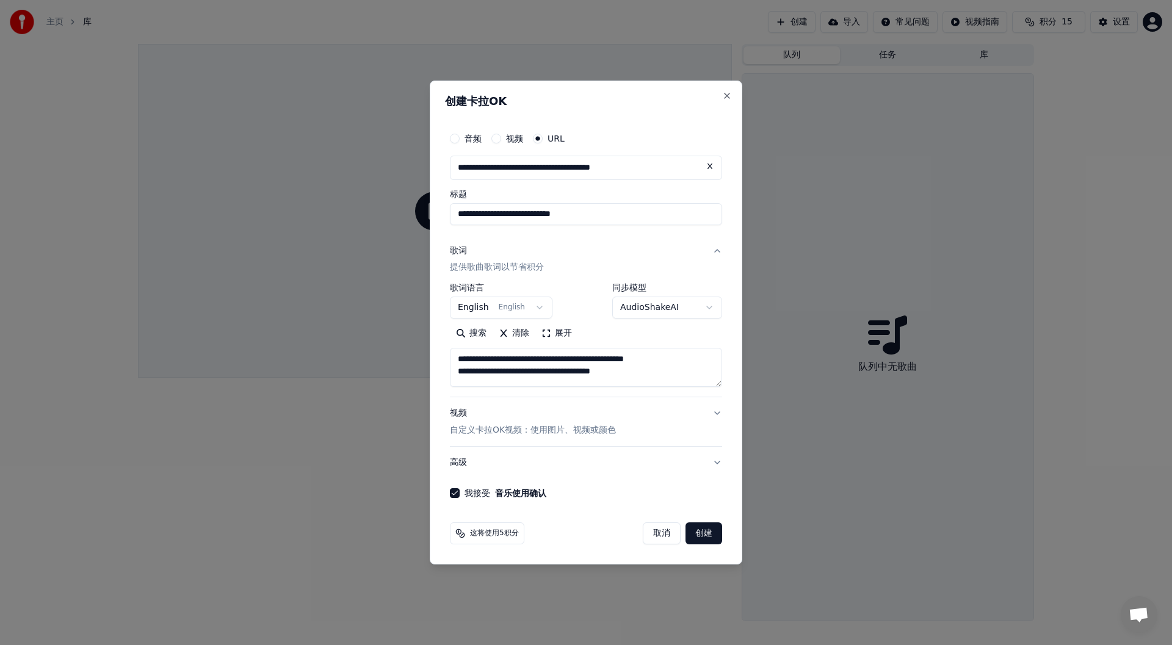
click at [710, 535] on button "创建" at bounding box center [703, 533] width 37 height 22
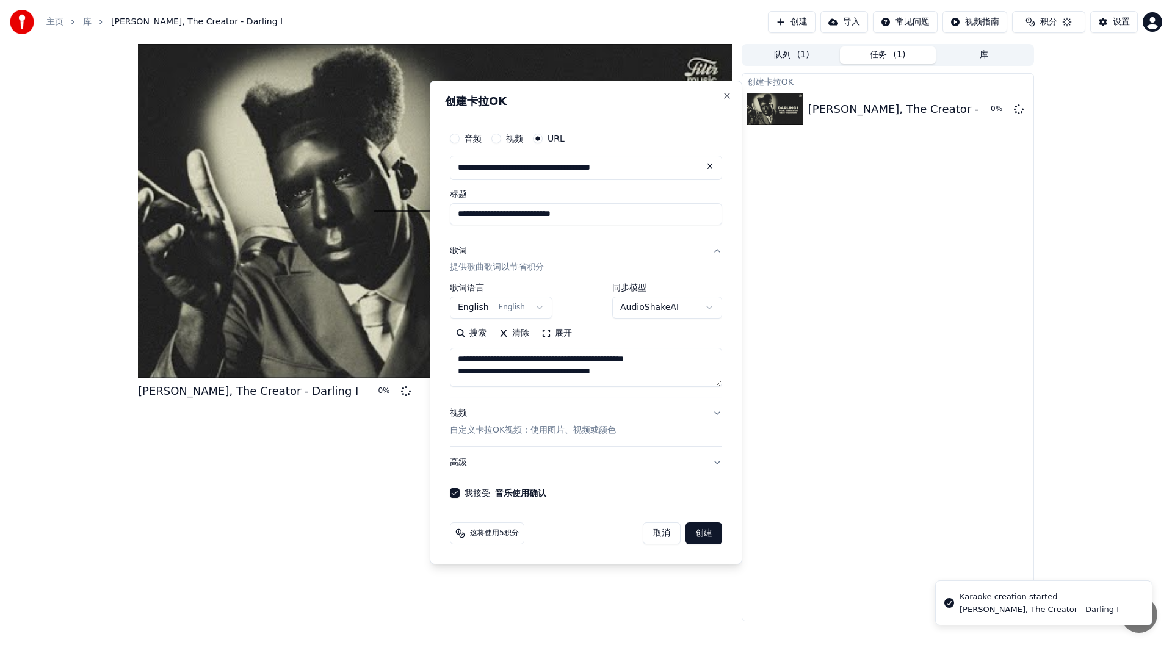
select select
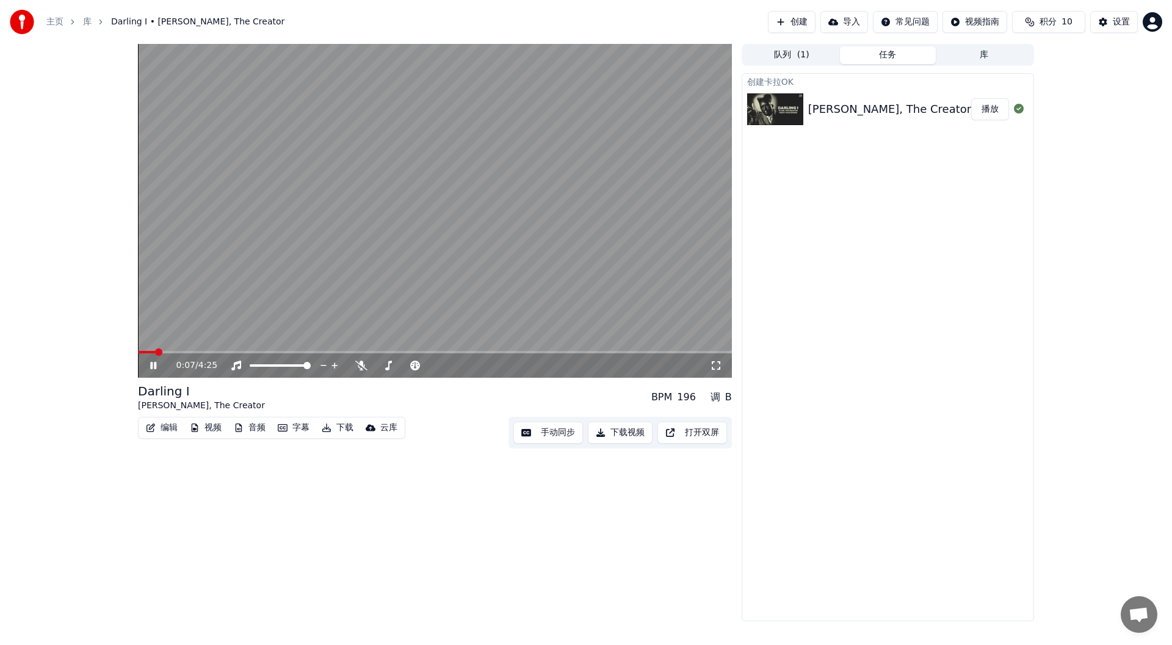
click at [575, 154] on video at bounding box center [435, 211] width 594 height 334
click at [601, 140] on video at bounding box center [435, 211] width 594 height 334
click at [138, 353] on span at bounding box center [138, 352] width 0 height 2
click at [362, 367] on icon at bounding box center [361, 366] width 12 height 10
click at [384, 364] on span at bounding box center [405, 365] width 61 height 2
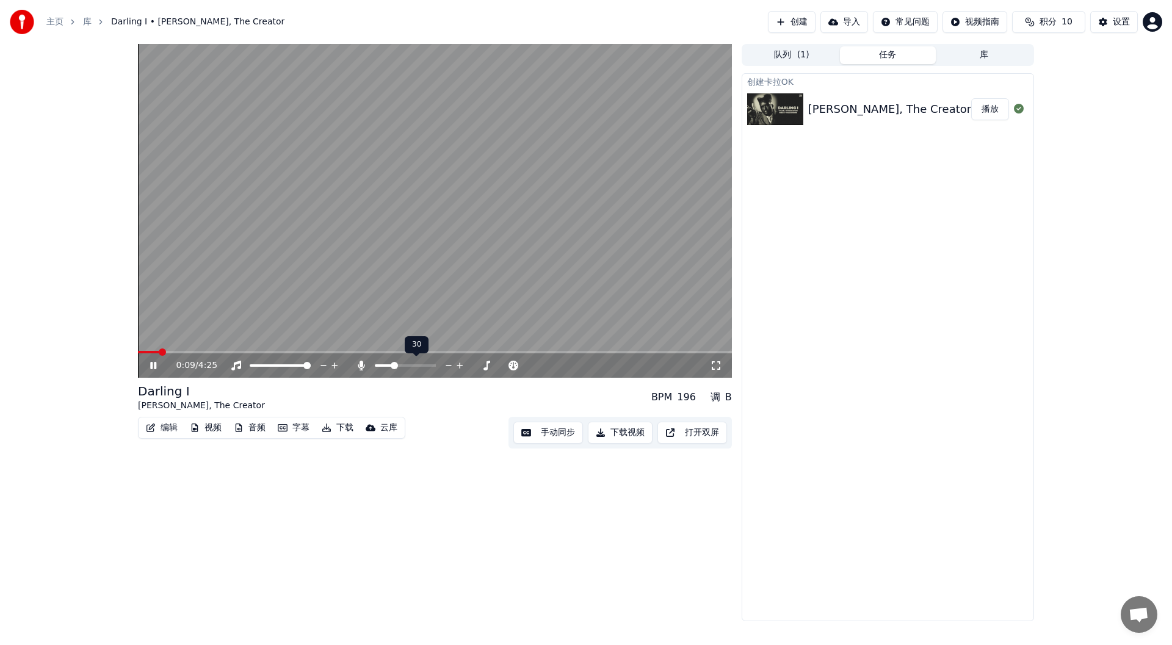
click at [394, 366] on span at bounding box center [405, 365] width 61 height 2
click at [392, 364] on span at bounding box center [394, 365] width 7 height 7
click at [387, 365] on span at bounding box center [381, 365] width 13 height 2
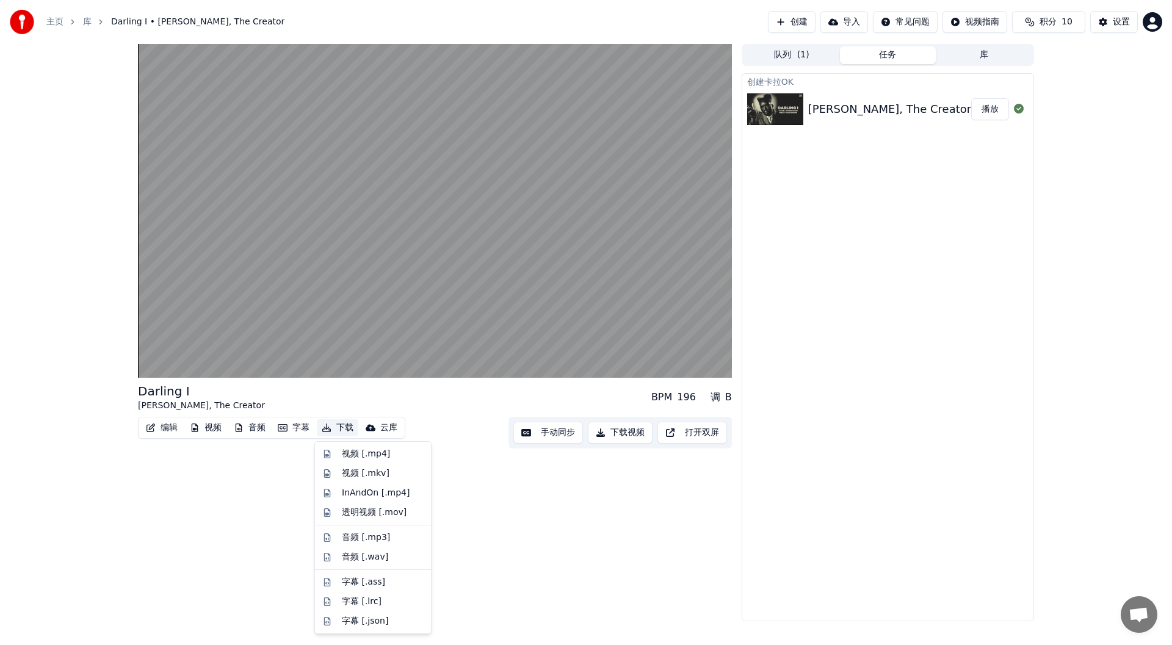
click at [334, 423] on button "下载" at bounding box center [337, 427] width 41 height 17
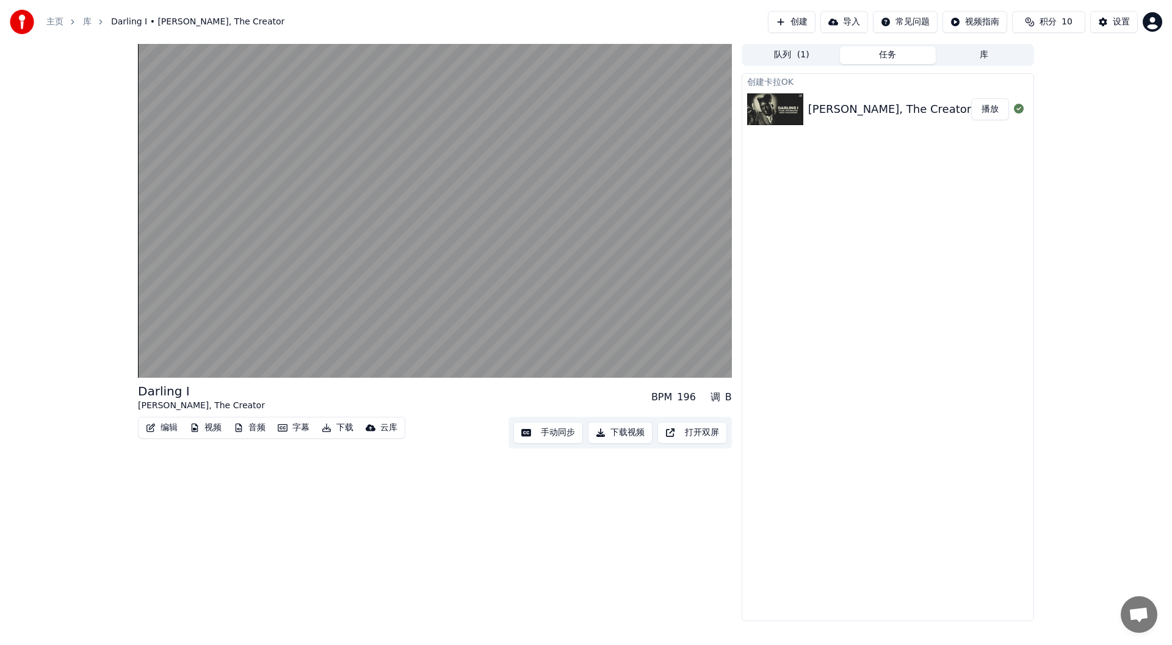
click at [599, 484] on div "Darling I [PERSON_NAME], The Creator BPM 196 调 B 编辑 视频 音频 字幕 下载 云库 手动同步 下载视频 打开…" at bounding box center [435, 332] width 594 height 577
click at [628, 433] on button "下载视频" at bounding box center [620, 433] width 65 height 22
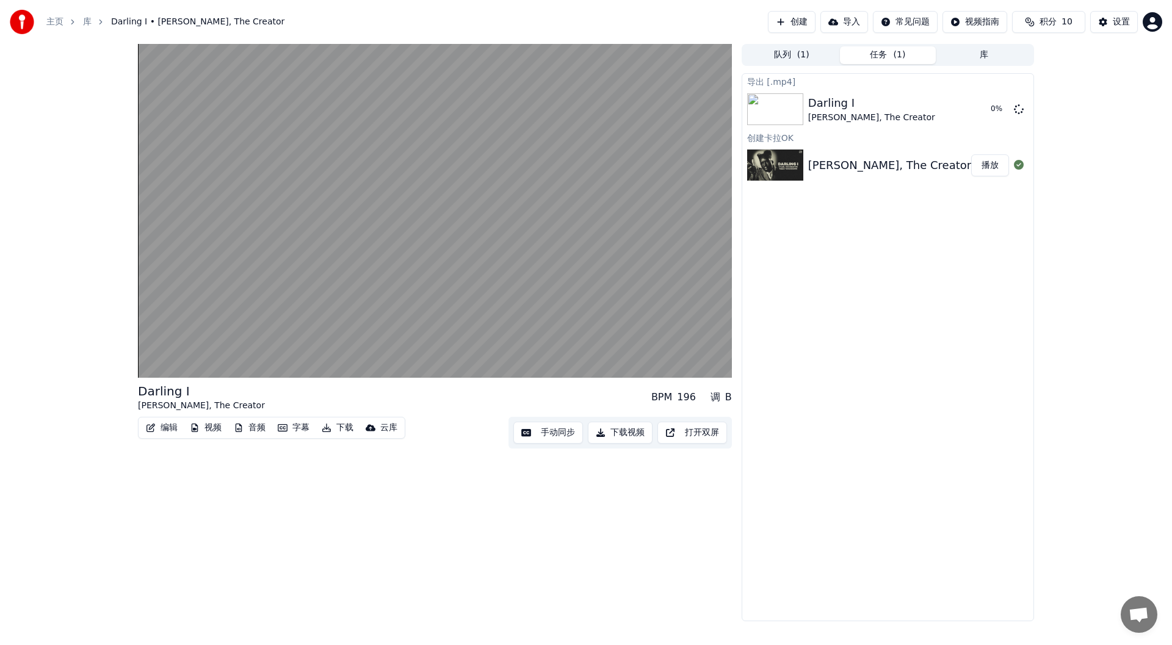
click at [588, 422] on button "下载视频" at bounding box center [620, 433] width 65 height 22
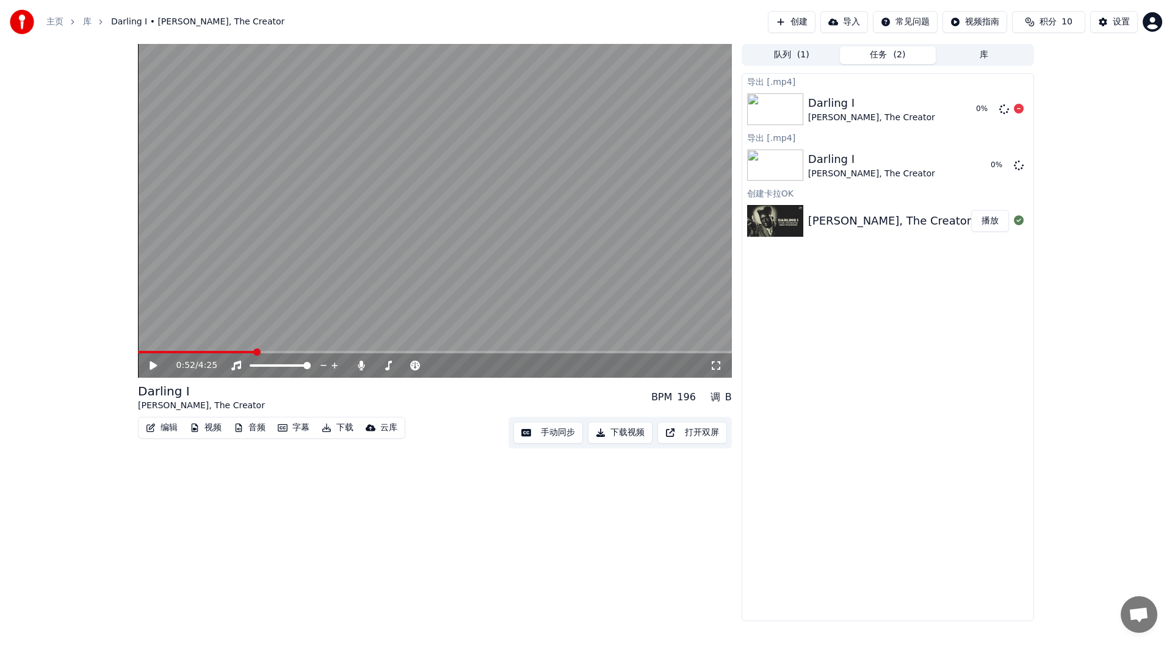
click at [1016, 106] on icon at bounding box center [1019, 109] width 10 height 10
click at [991, 163] on button "显示" at bounding box center [990, 165] width 38 height 22
click at [796, 21] on button "创建" at bounding box center [792, 22] width 48 height 22
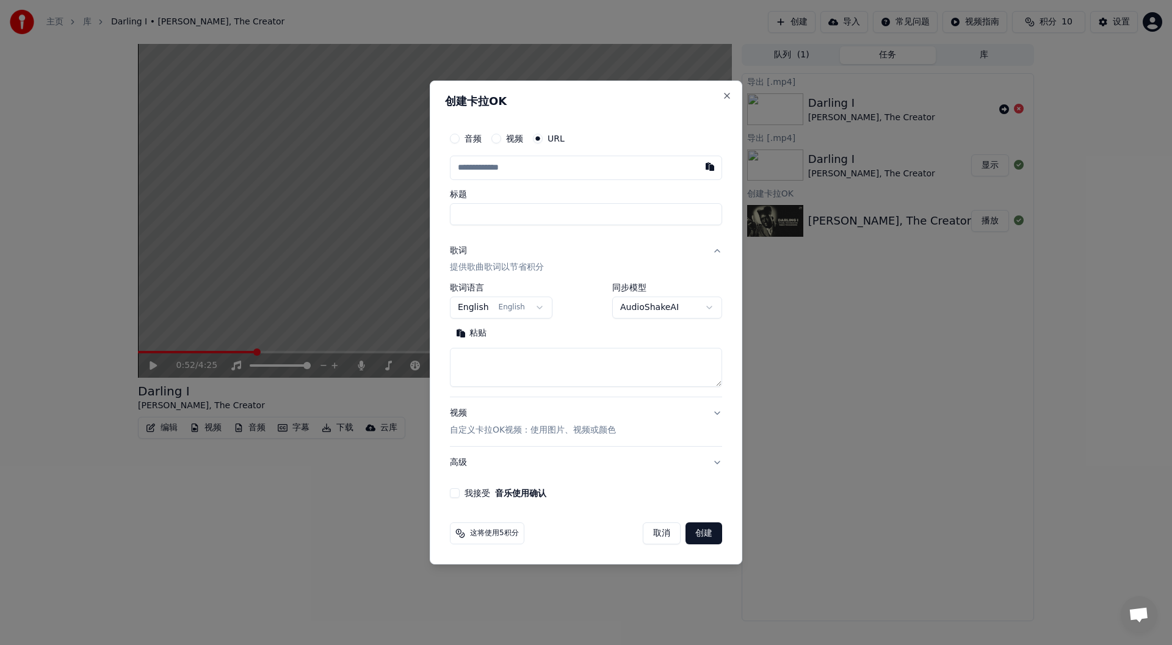
click at [521, 167] on input "text" at bounding box center [586, 168] width 272 height 24
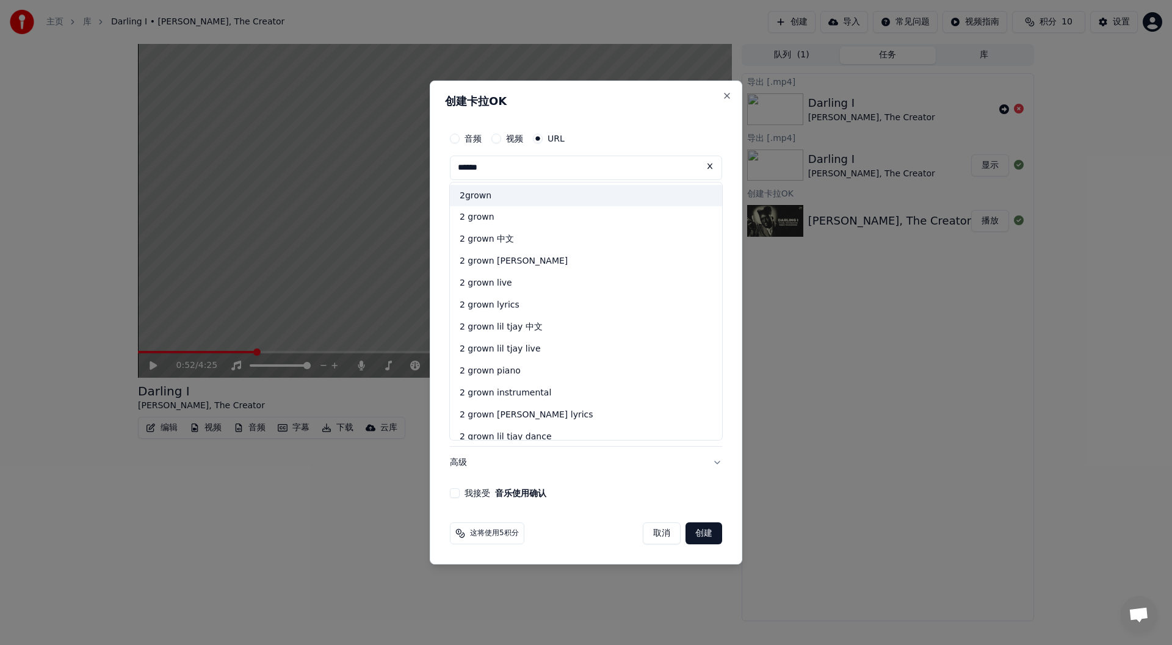
click at [516, 193] on div "2grown" at bounding box center [586, 196] width 272 height 22
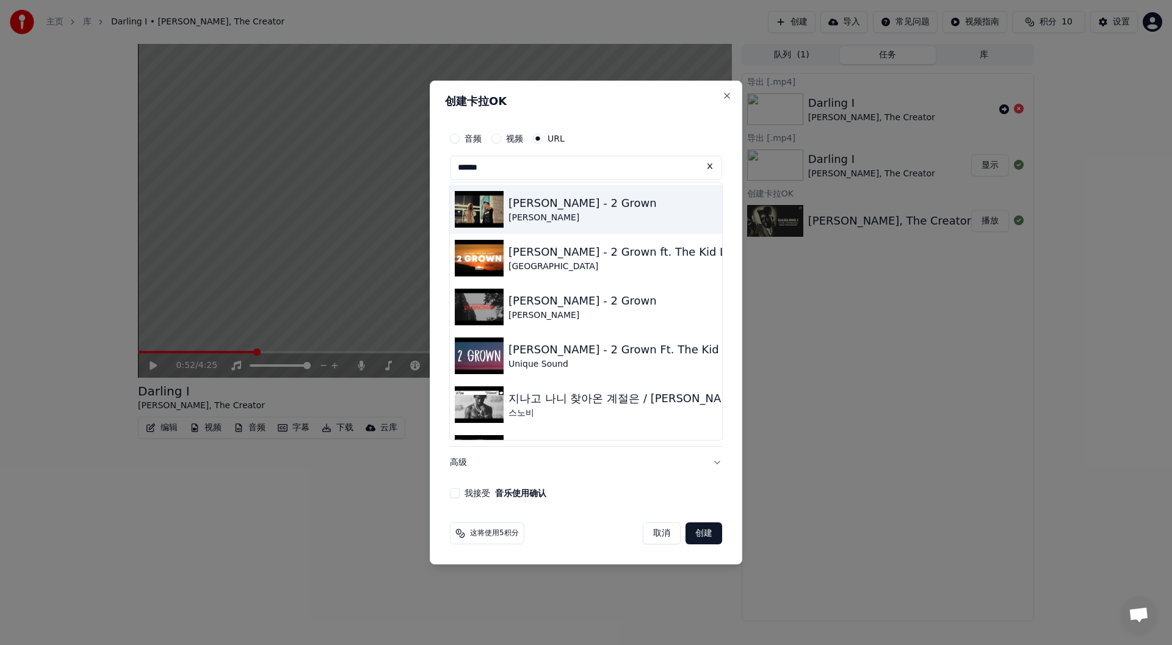
click at [519, 212] on div "[PERSON_NAME]" at bounding box center [582, 218] width 148 height 12
type input "**********"
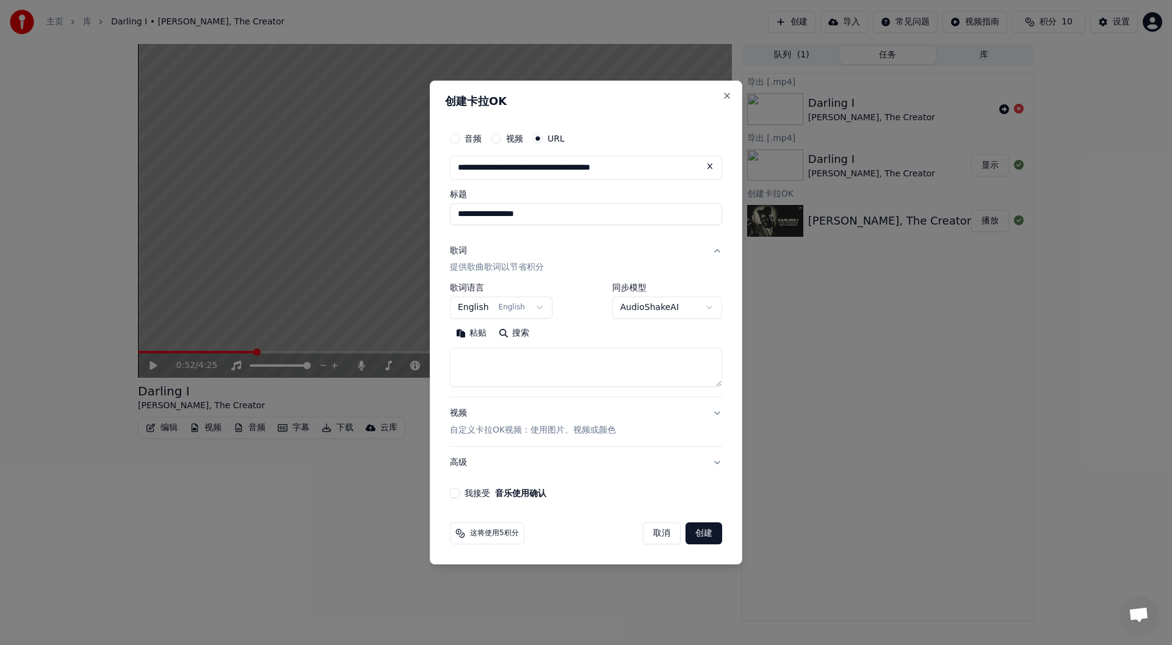
click at [520, 333] on button "搜索" at bounding box center [513, 334] width 43 height 20
type textarea "**********"
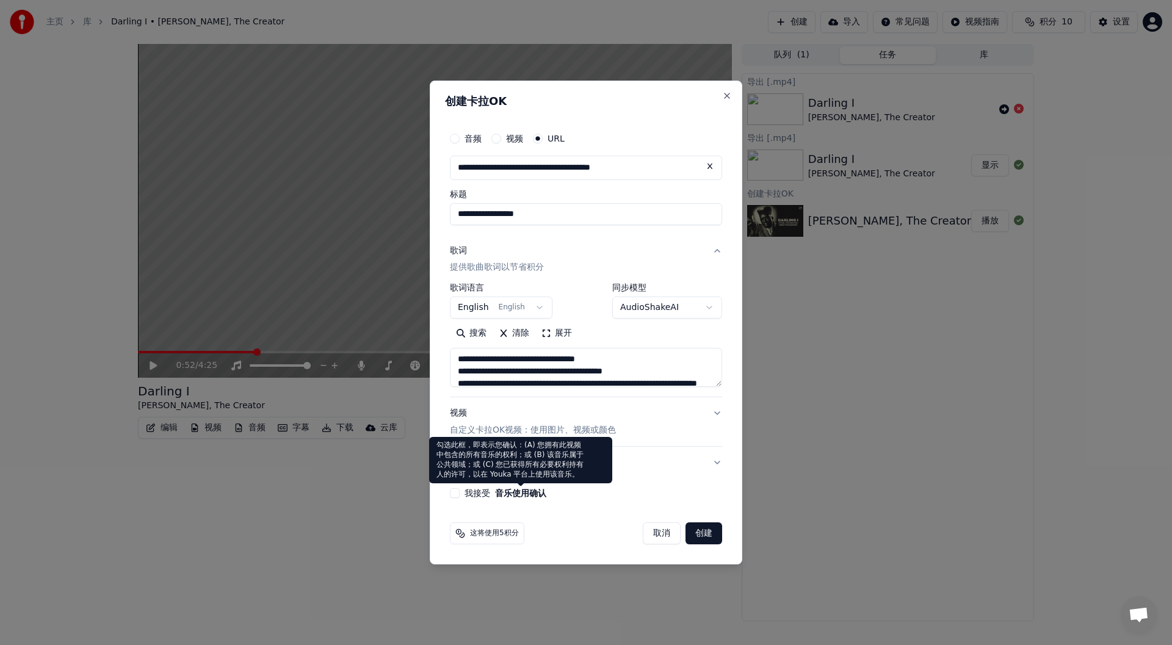
click at [458, 490] on button "我接受 音乐使用确认" at bounding box center [455, 493] width 10 height 10
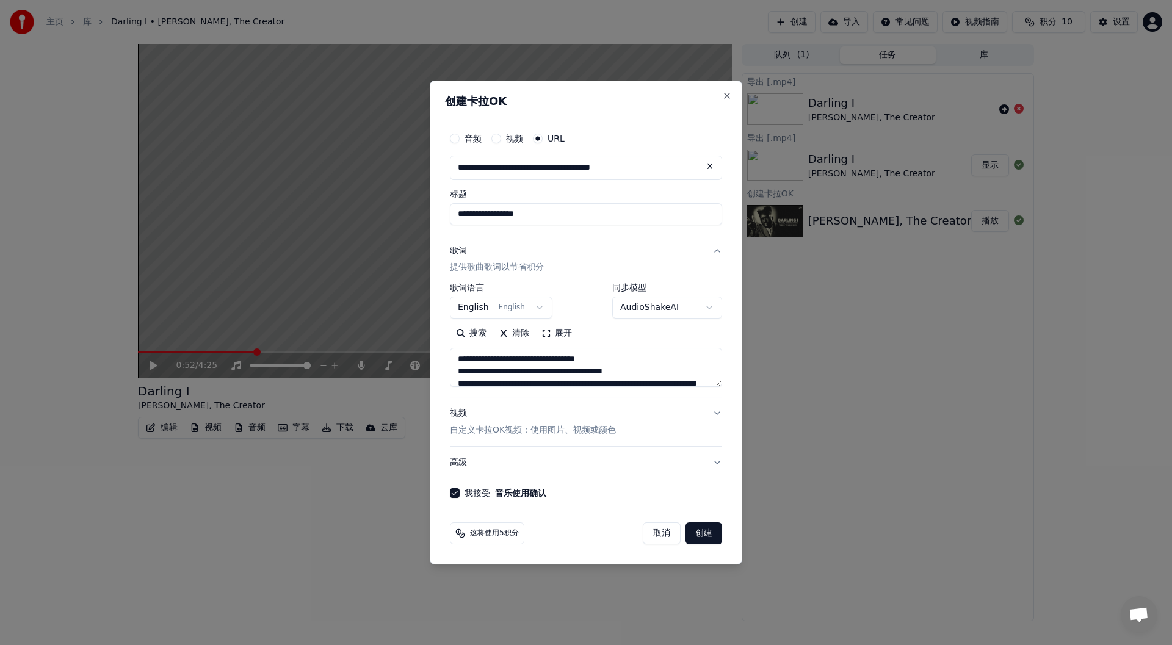
click at [713, 534] on button "创建" at bounding box center [703, 533] width 37 height 22
select select
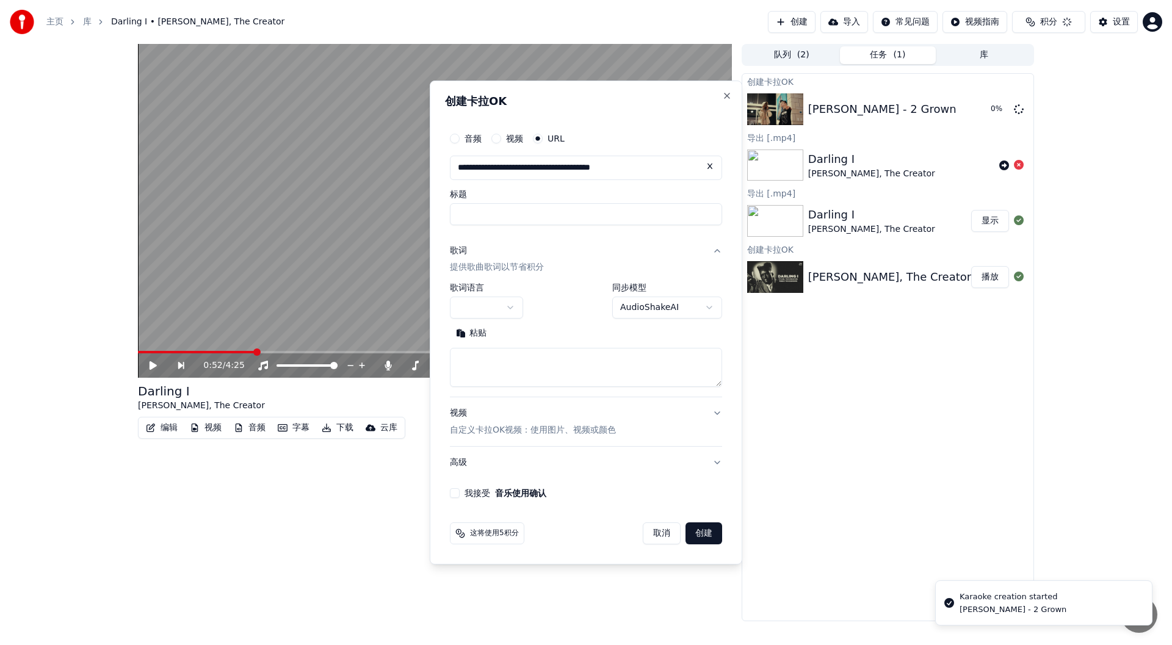
scroll to position [0, 0]
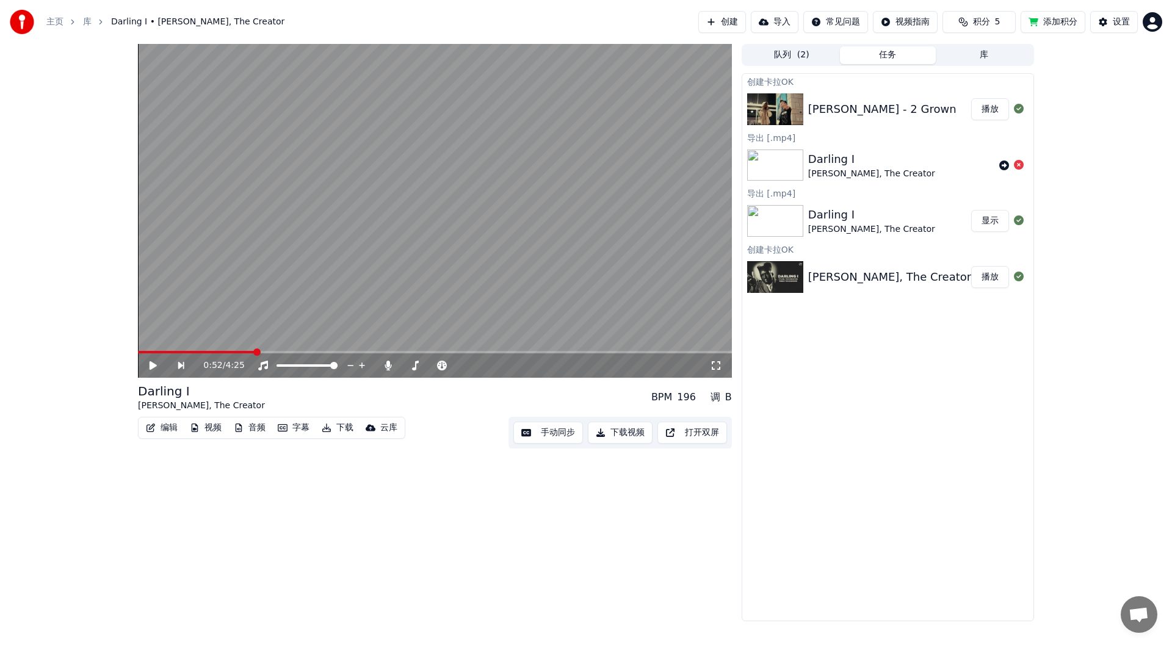
click at [847, 110] on div "[PERSON_NAME] - 2 Grown" at bounding box center [882, 109] width 148 height 17
click at [792, 108] on img at bounding box center [775, 109] width 56 height 32
click at [990, 111] on button "播放" at bounding box center [990, 109] width 38 height 22
click at [394, 364] on span at bounding box center [405, 365] width 61 height 2
click at [619, 430] on button "下载视频" at bounding box center [620, 433] width 65 height 22
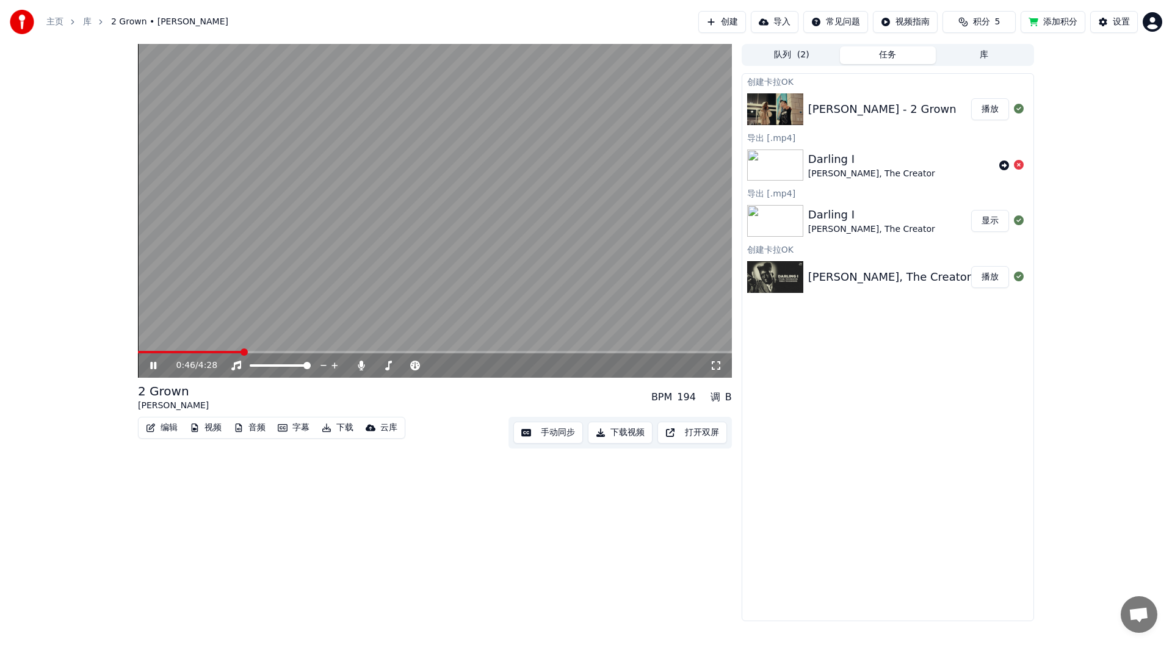
click at [619, 430] on button "下载视频" at bounding box center [620, 433] width 65 height 22
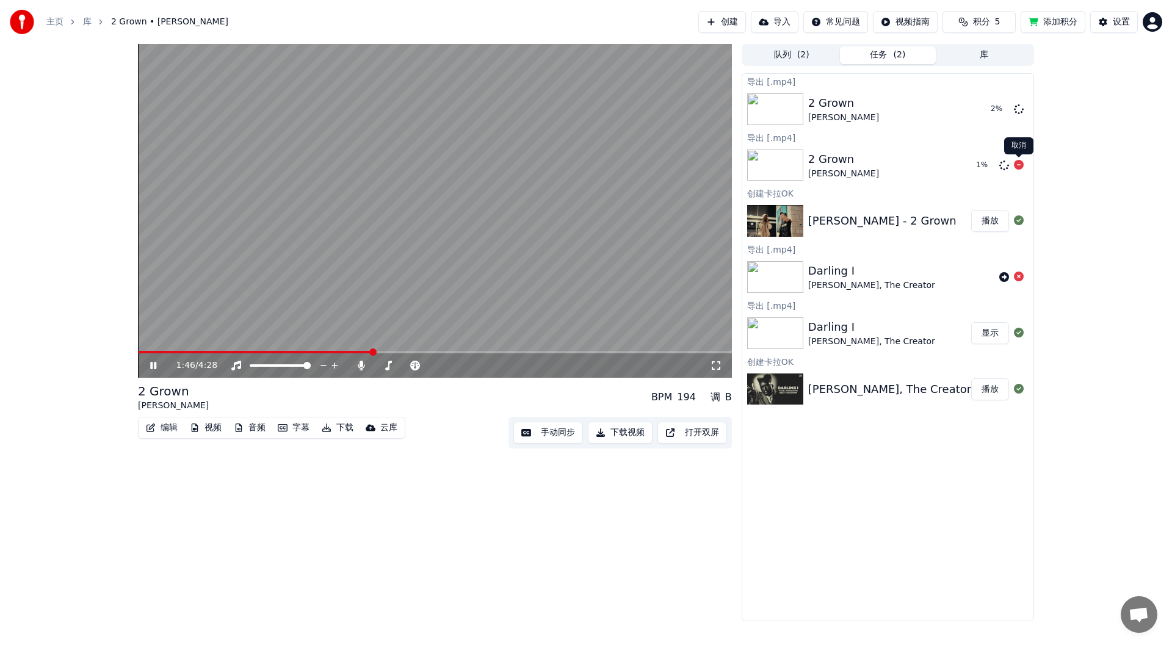
click at [1020, 164] on icon at bounding box center [1019, 165] width 10 height 10
click at [455, 215] on video at bounding box center [435, 211] width 594 height 334
click at [986, 107] on button "显示" at bounding box center [990, 109] width 38 height 22
click at [710, 15] on button "创建" at bounding box center [722, 22] width 48 height 22
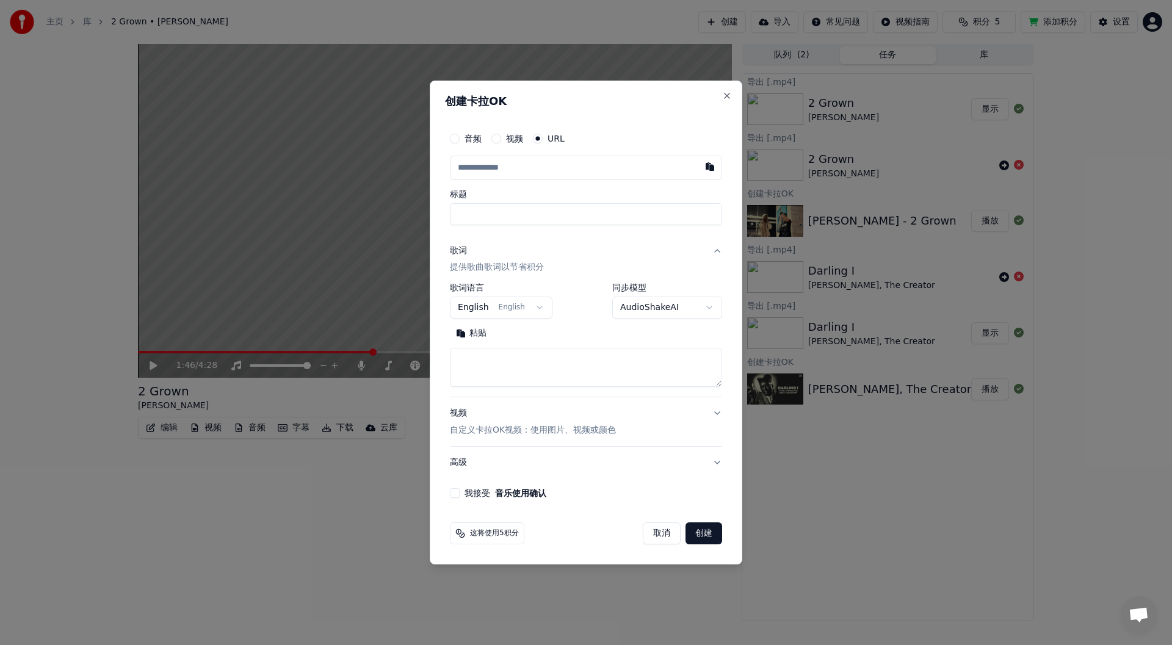
click at [525, 167] on input "text" at bounding box center [586, 168] width 272 height 24
click at [724, 93] on button "Close" at bounding box center [727, 96] width 10 height 10
select select
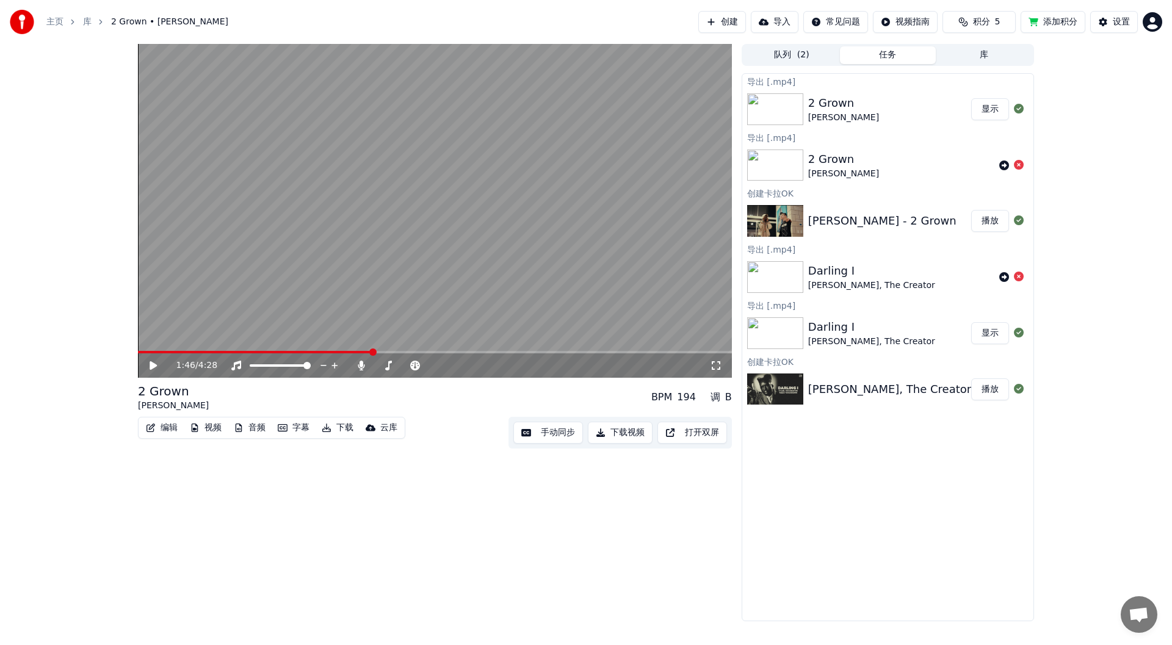
click at [719, 16] on button "创建" at bounding box center [722, 22] width 48 height 22
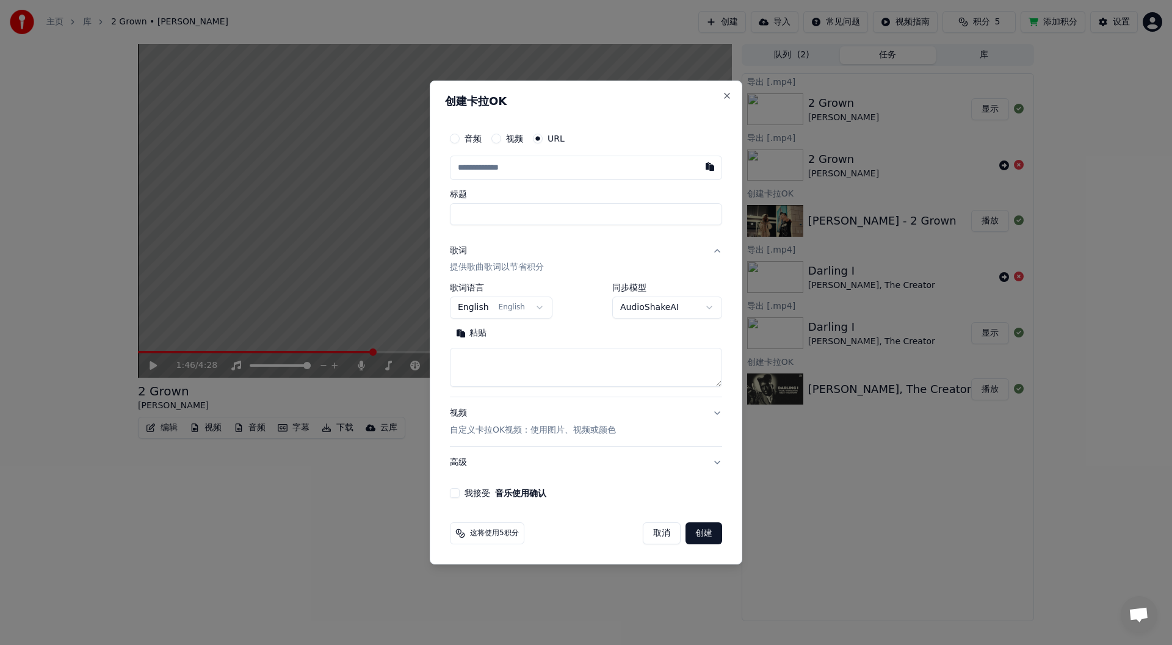
click at [528, 178] on input "text" at bounding box center [586, 168] width 272 height 24
click at [539, 168] on input "text" at bounding box center [586, 168] width 272 height 24
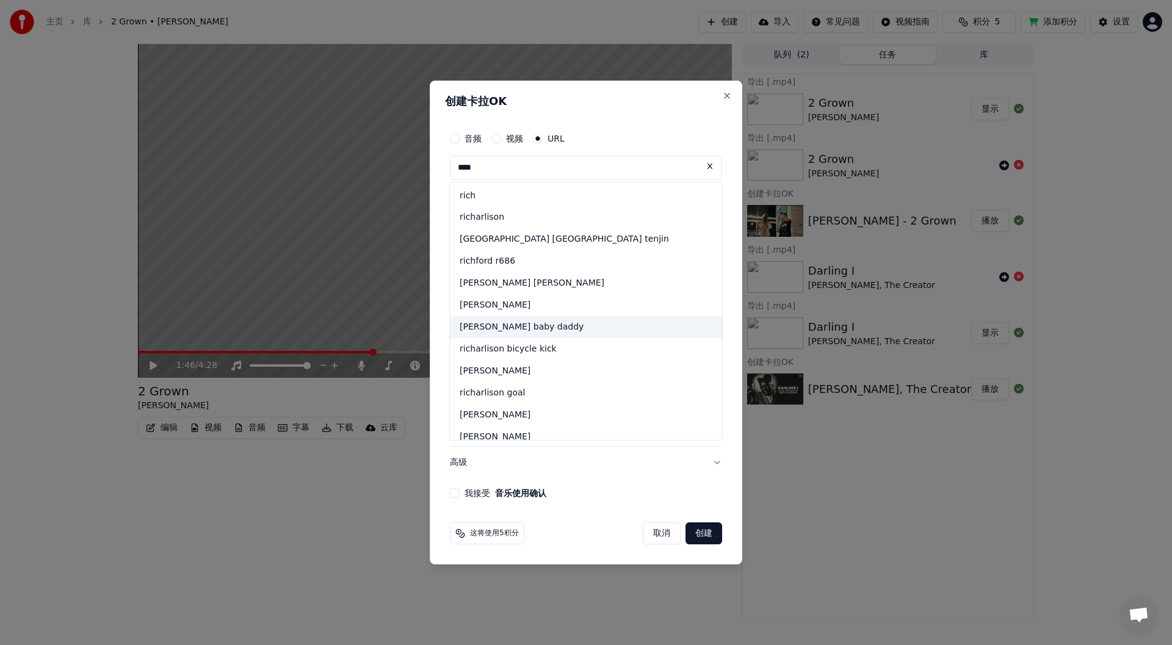
click at [517, 325] on div "[PERSON_NAME] baby daddy" at bounding box center [586, 327] width 272 height 22
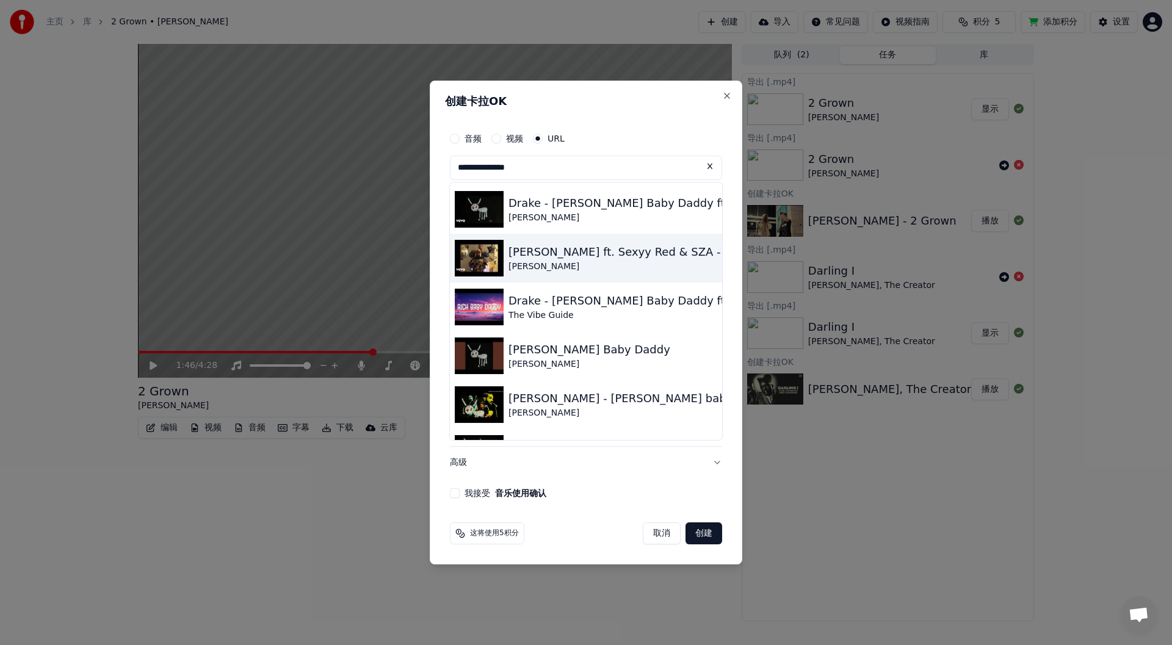
click at [576, 265] on div "[PERSON_NAME]" at bounding box center [696, 267] width 377 height 12
type input "**********"
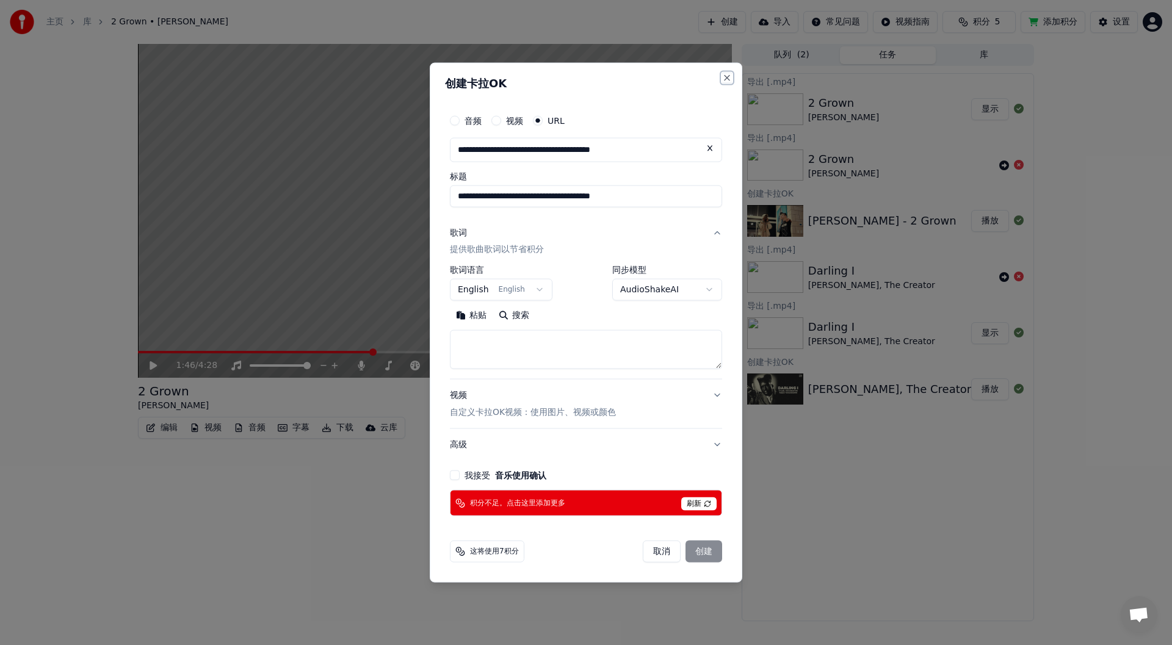
click at [724, 79] on button "Close" at bounding box center [727, 78] width 10 height 10
select select
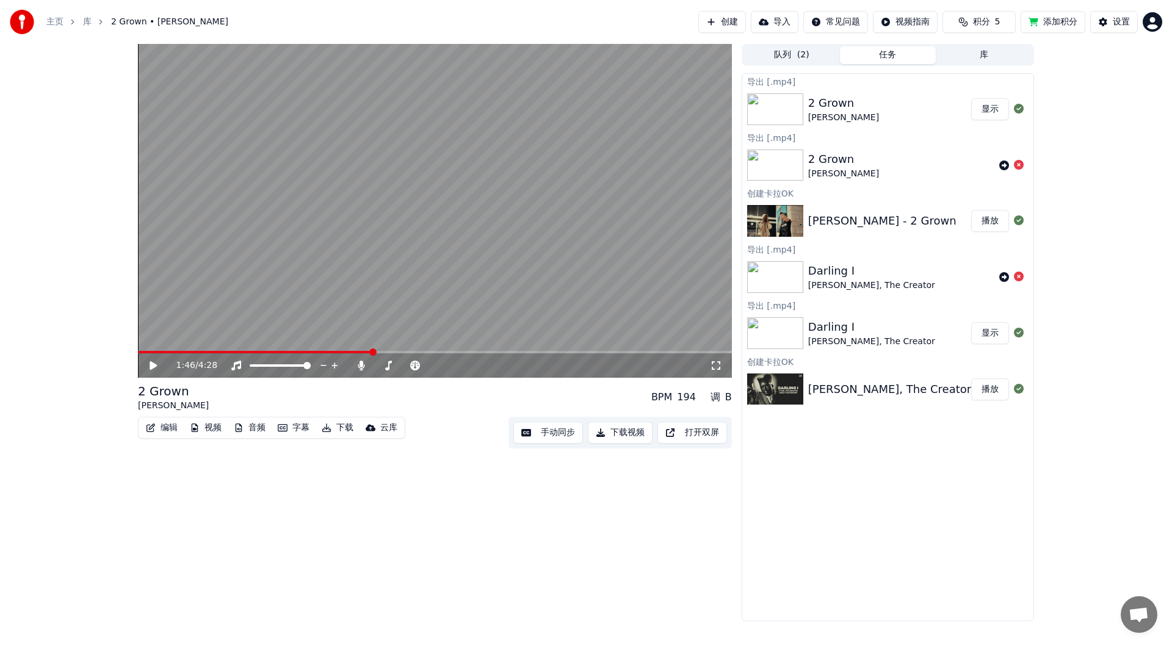
click at [730, 19] on button "创建" at bounding box center [722, 22] width 48 height 22
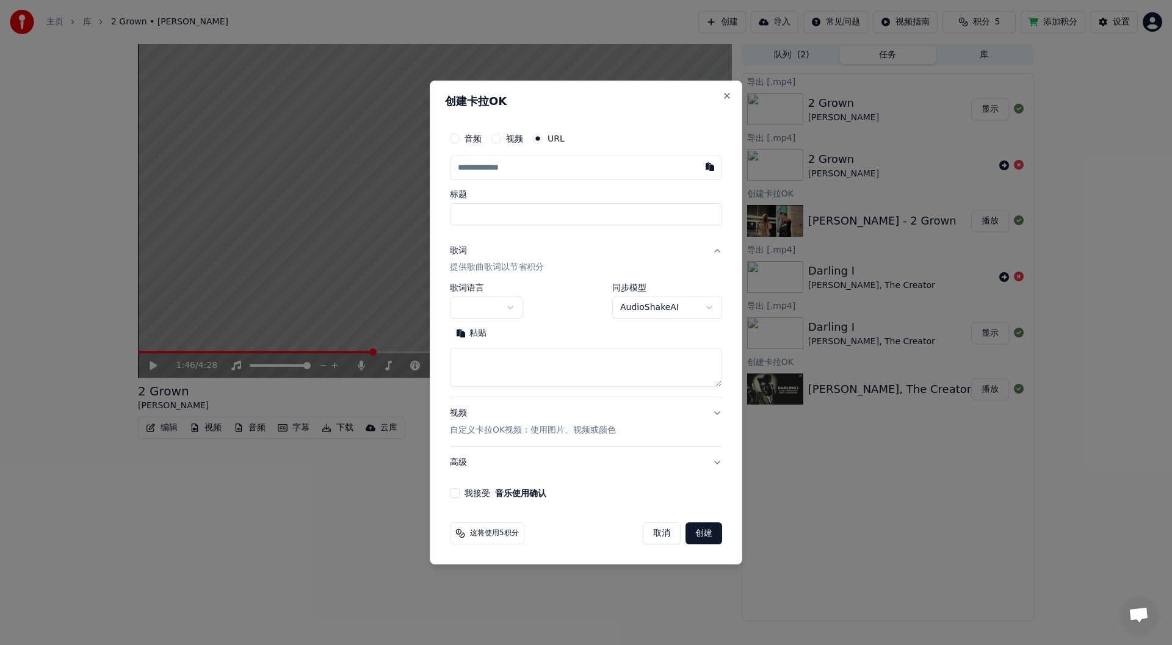
click at [527, 168] on input "text" at bounding box center [586, 168] width 272 height 24
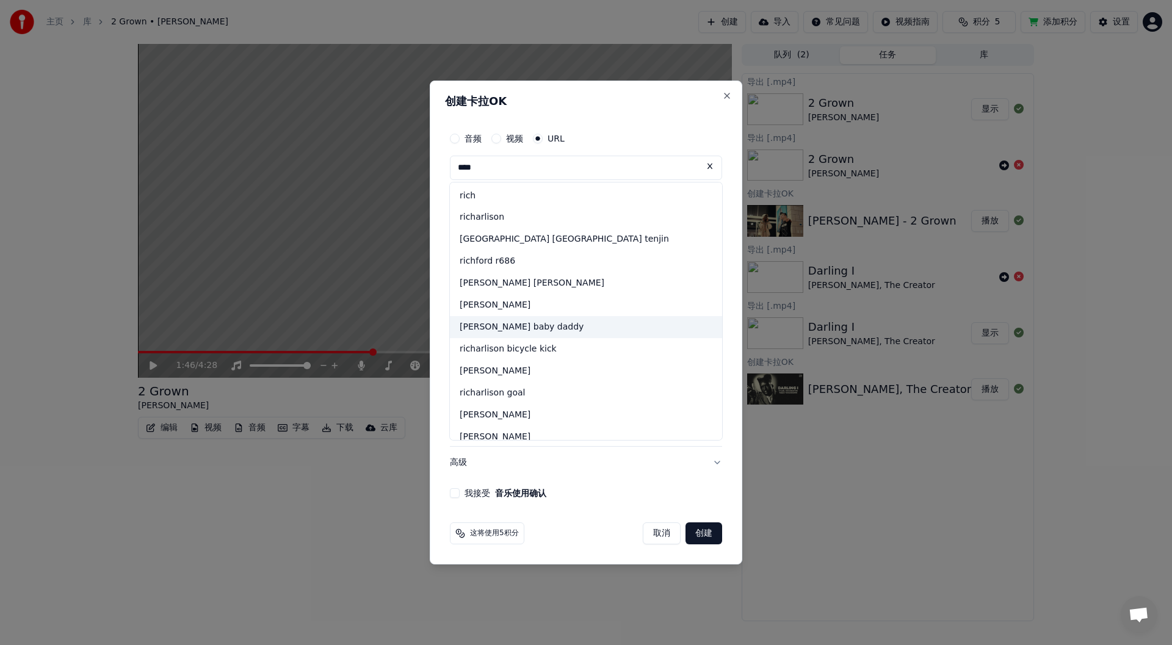
click at [538, 323] on div "[PERSON_NAME] baby daddy" at bounding box center [586, 327] width 272 height 22
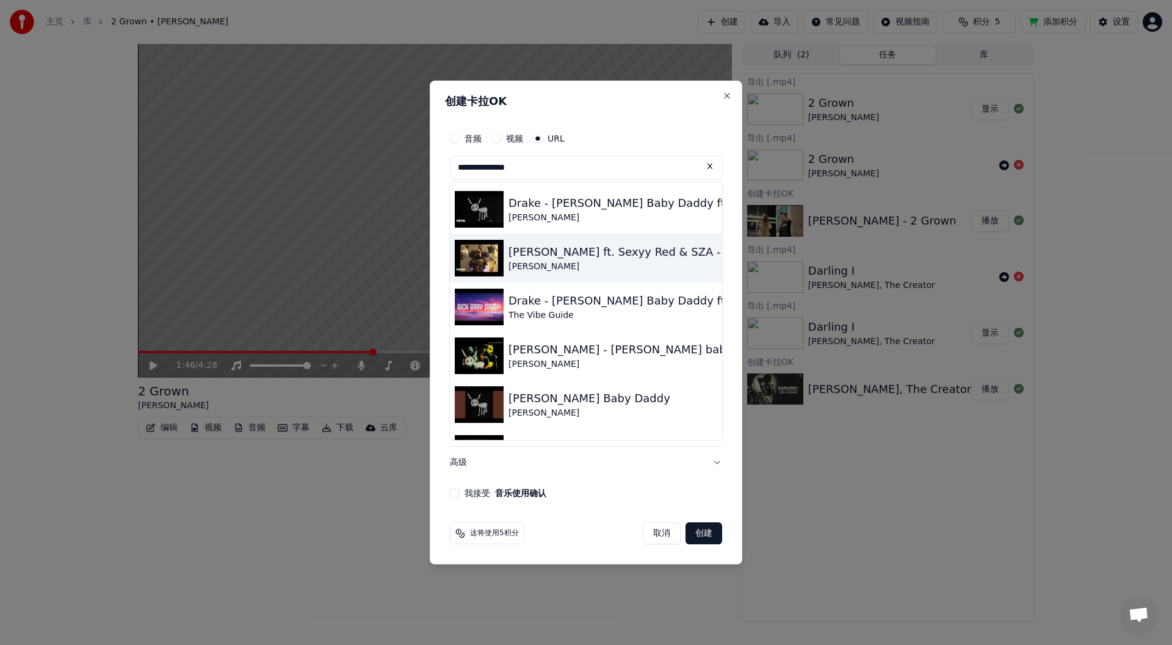
click at [530, 249] on div "[PERSON_NAME] ft. Sexyy Red & SZA - [PERSON_NAME] Baby Daddy" at bounding box center [696, 251] width 377 height 17
type input "**********"
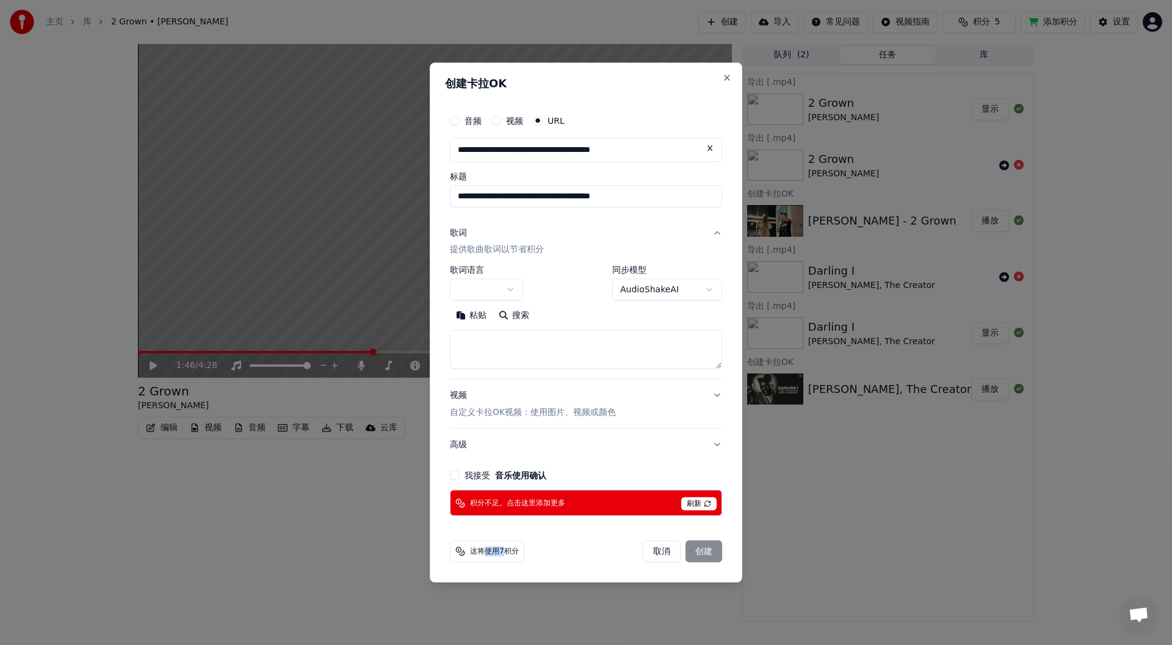
drag, startPoint x: 505, startPoint y: 551, endPoint x: 485, endPoint y: 551, distance: 19.5
click at [485, 551] on span "这将使用7积分" at bounding box center [494, 552] width 49 height 10
click at [550, 571] on div "**********" at bounding box center [586, 322] width 312 height 521
click at [708, 148] on button at bounding box center [709, 148] width 24 height 22
click at [510, 118] on label "视频" at bounding box center [514, 120] width 17 height 9
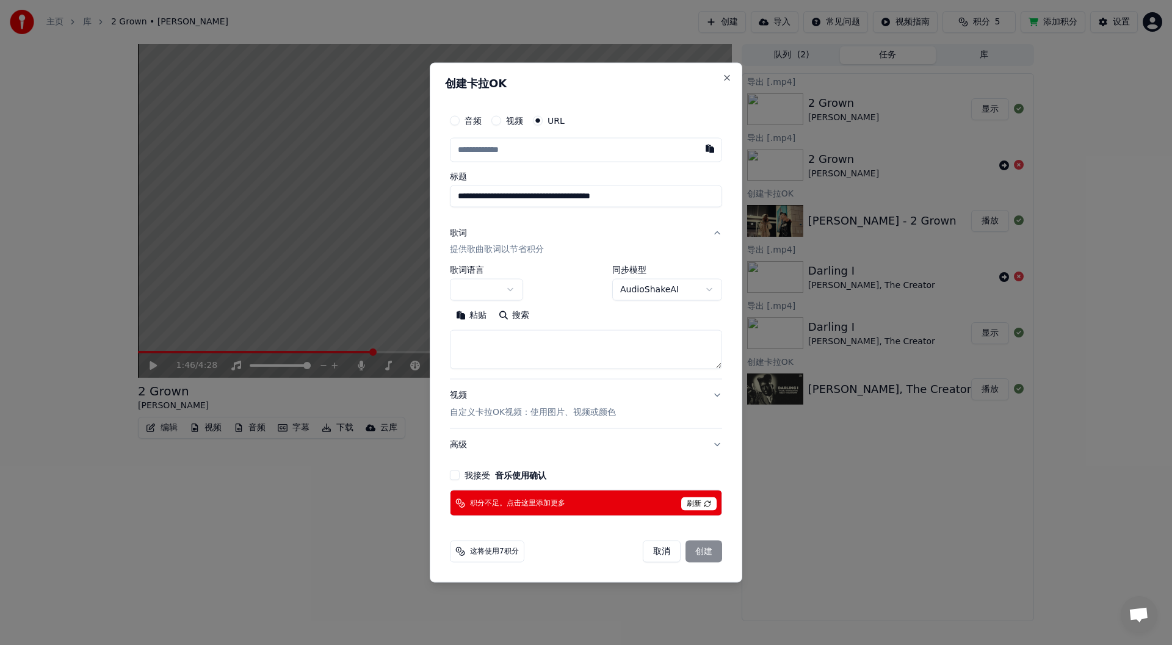
click at [501, 118] on button "视频" at bounding box center [496, 120] width 10 height 10
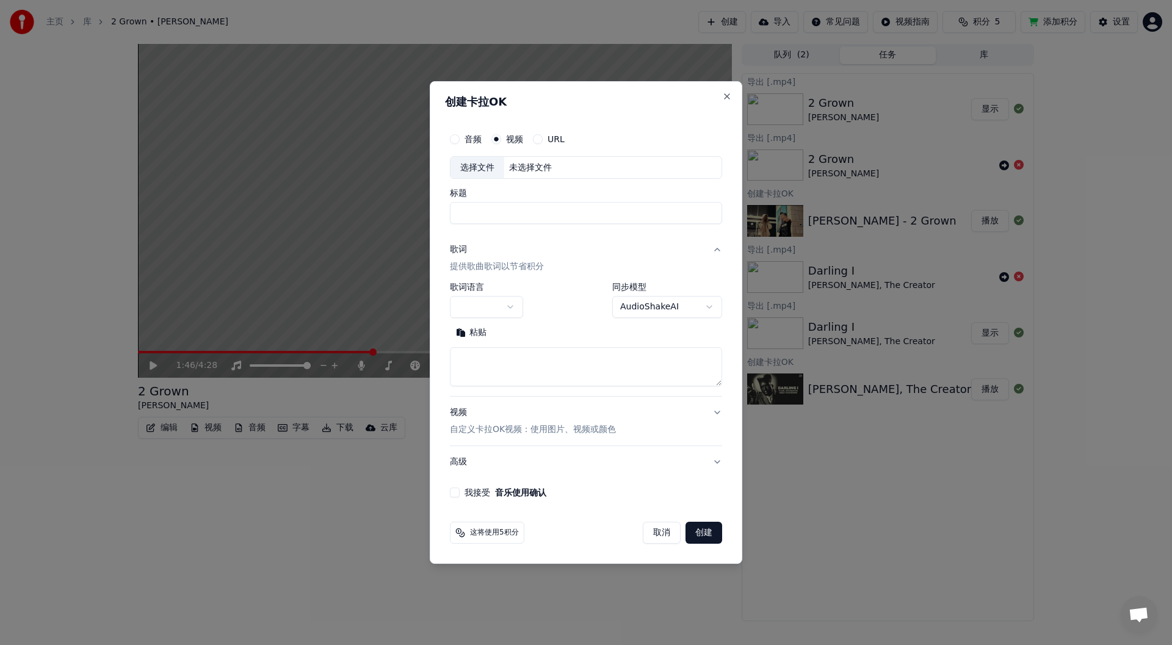
click at [548, 140] on label "URL" at bounding box center [555, 139] width 17 height 9
click at [542, 140] on button "URL" at bounding box center [538, 139] width 10 height 10
click at [558, 167] on input "text" at bounding box center [586, 168] width 272 height 24
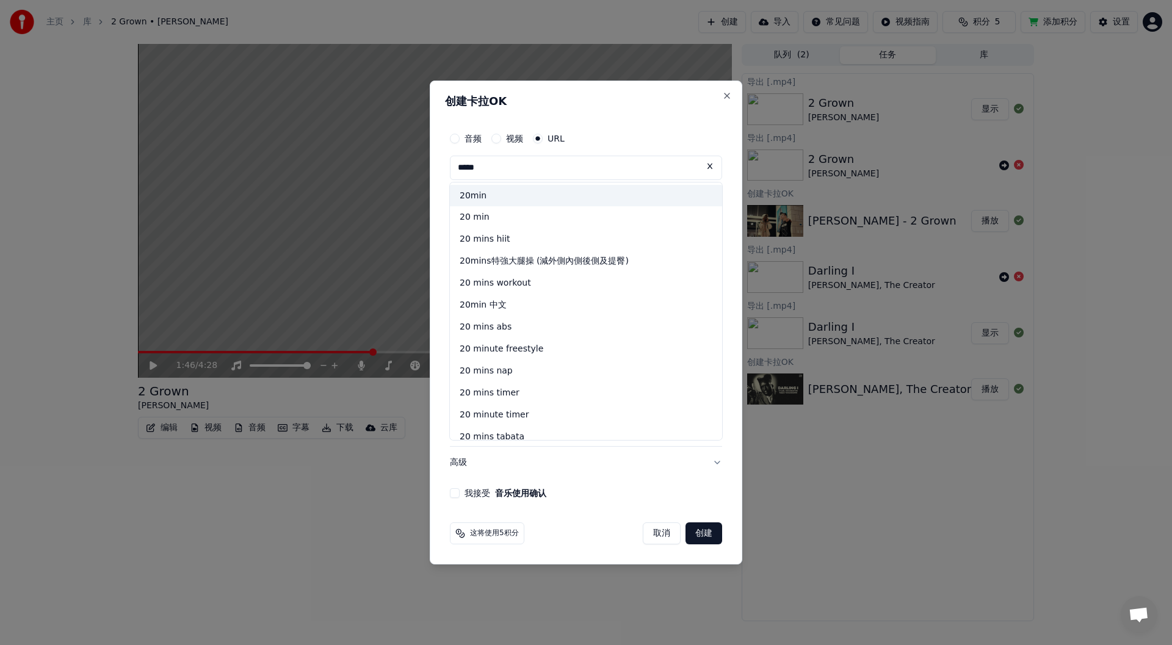
type input "*****"
click at [531, 193] on div "20min" at bounding box center [586, 196] width 272 height 22
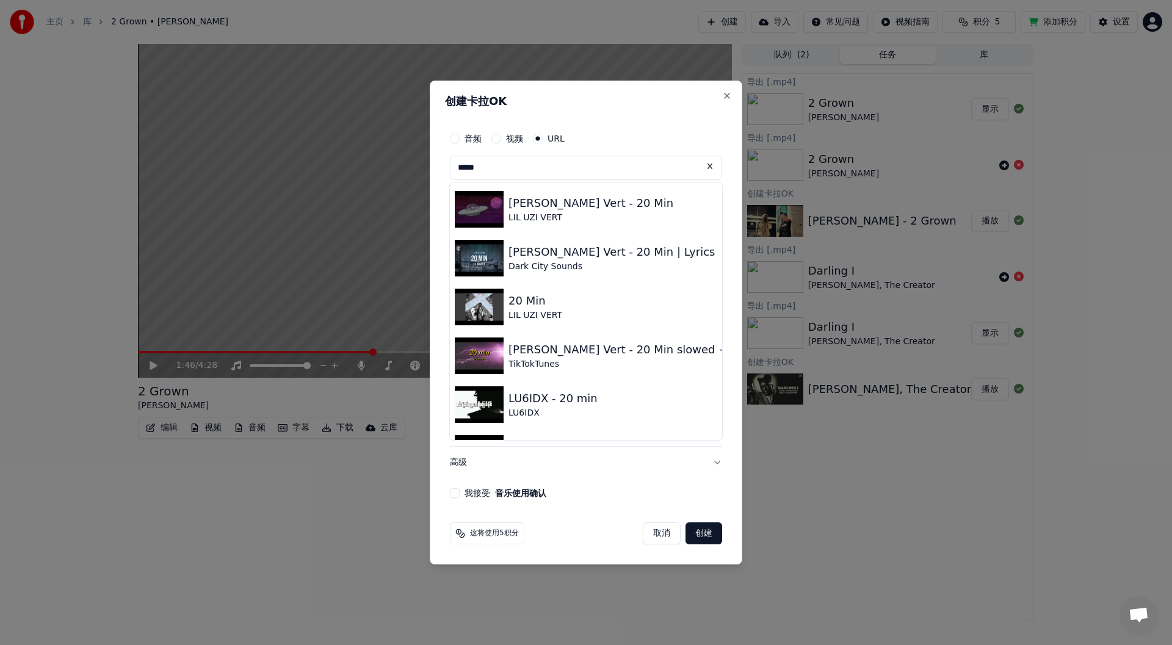
drag, startPoint x: 497, startPoint y: 164, endPoint x: 391, endPoint y: 176, distance: 106.3
click at [391, 176] on body "**********" at bounding box center [586, 322] width 1172 height 645
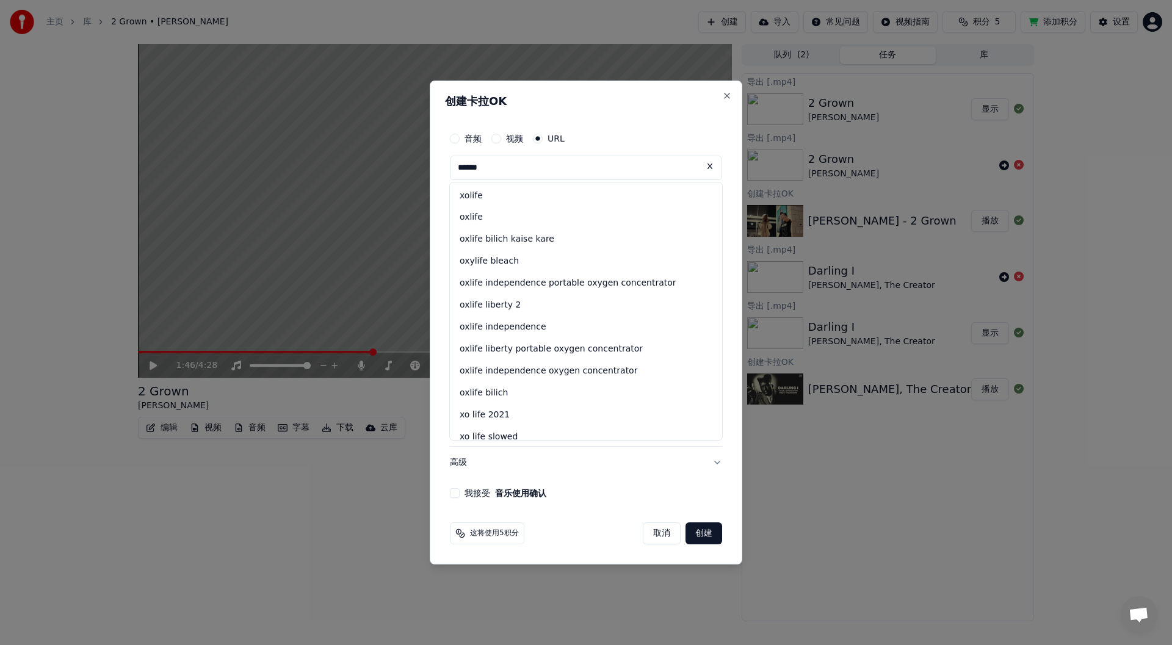
click at [468, 167] on input "******" at bounding box center [586, 168] width 272 height 24
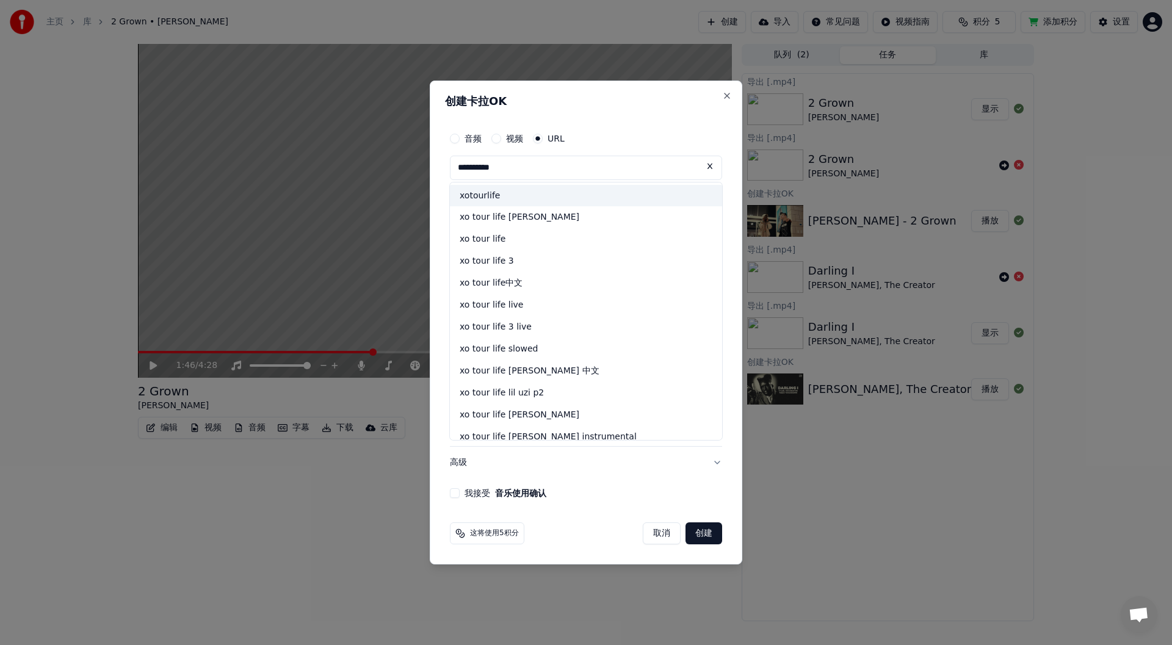
click at [552, 193] on div "xotourlife" at bounding box center [586, 196] width 272 height 22
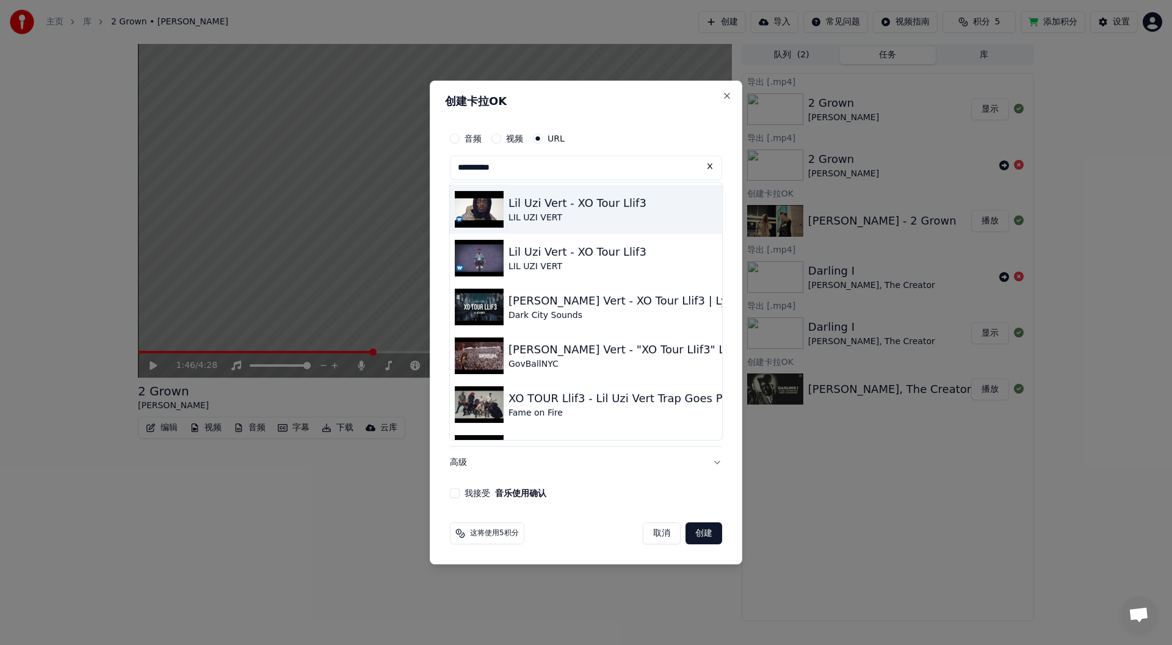
click at [560, 212] on div "LIL UZI VERT" at bounding box center [577, 218] width 138 height 12
type input "**********"
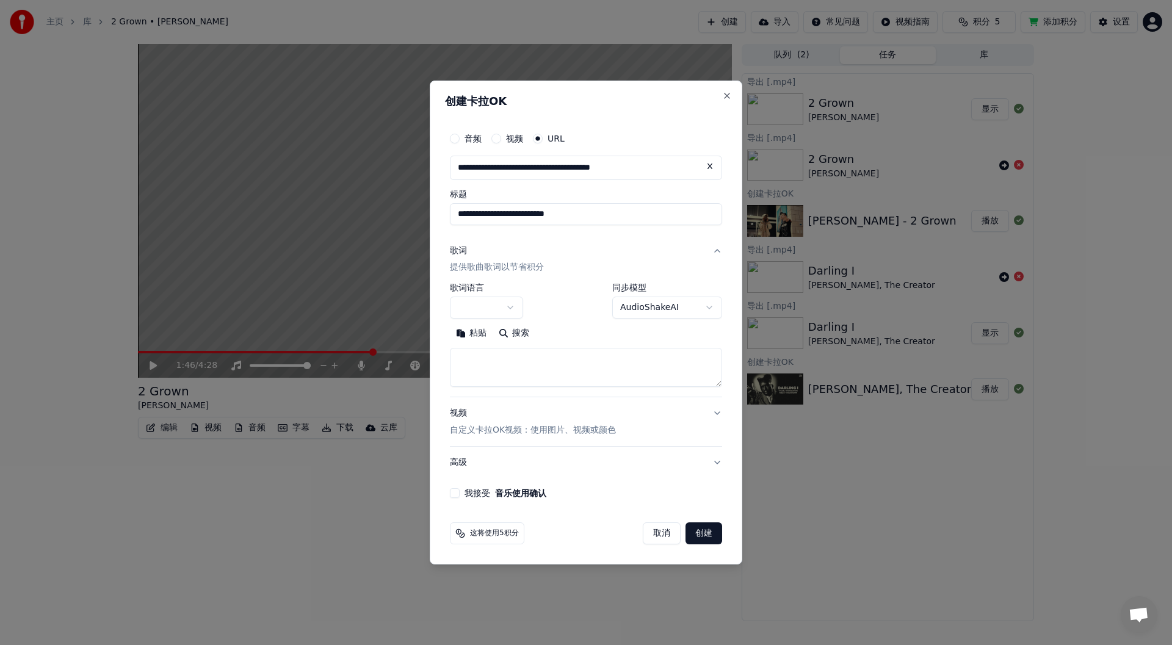
click at [510, 332] on button "搜索" at bounding box center [513, 334] width 43 height 20
type textarea "**********"
click at [456, 492] on button "我接受 音乐使用确认" at bounding box center [455, 493] width 10 height 10
click at [710, 536] on button "创建" at bounding box center [703, 533] width 37 height 22
select select "**"
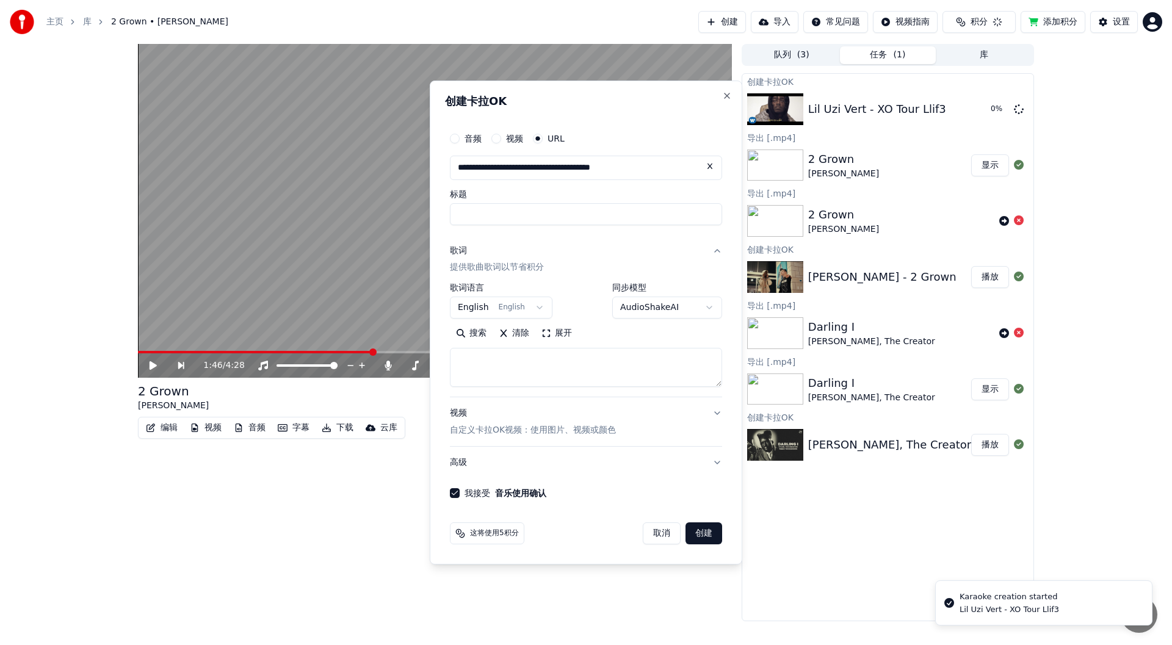
select select
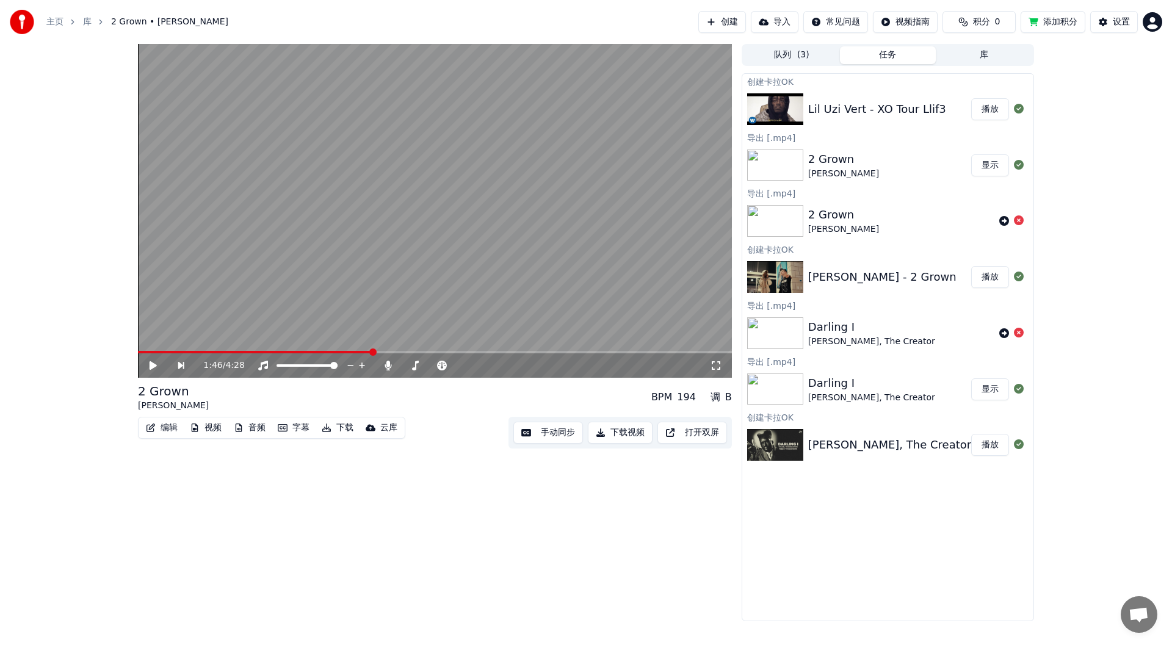
click at [996, 105] on button "播放" at bounding box center [990, 109] width 38 height 22
click at [627, 432] on button "下载视频" at bounding box center [620, 433] width 65 height 22
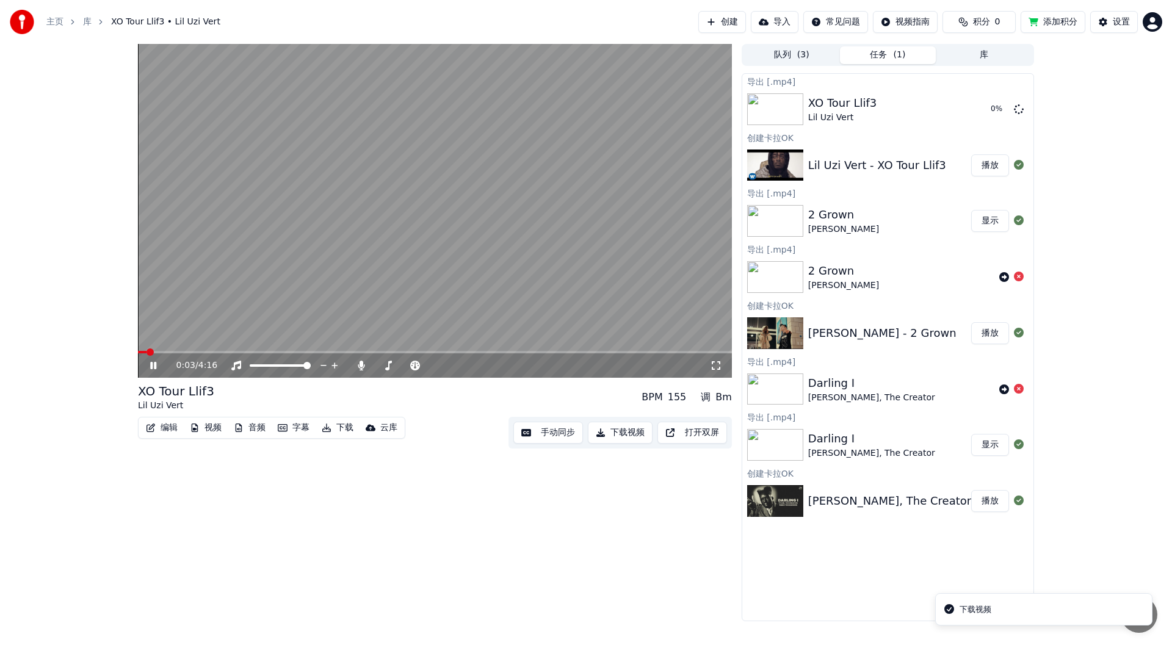
click at [180, 353] on span at bounding box center [435, 352] width 594 height 2
click at [158, 364] on icon at bounding box center [162, 366] width 29 height 10
click at [987, 107] on button "显示" at bounding box center [990, 109] width 38 height 22
click at [1148, 18] on html "主页 库 XO Tour Llif3 • Lil Uzi Vert 创建 导入 常见问题 视频指南 积分 0 添加积分 设置 0:21 / 4:16 XO T…" at bounding box center [586, 322] width 1172 height 645
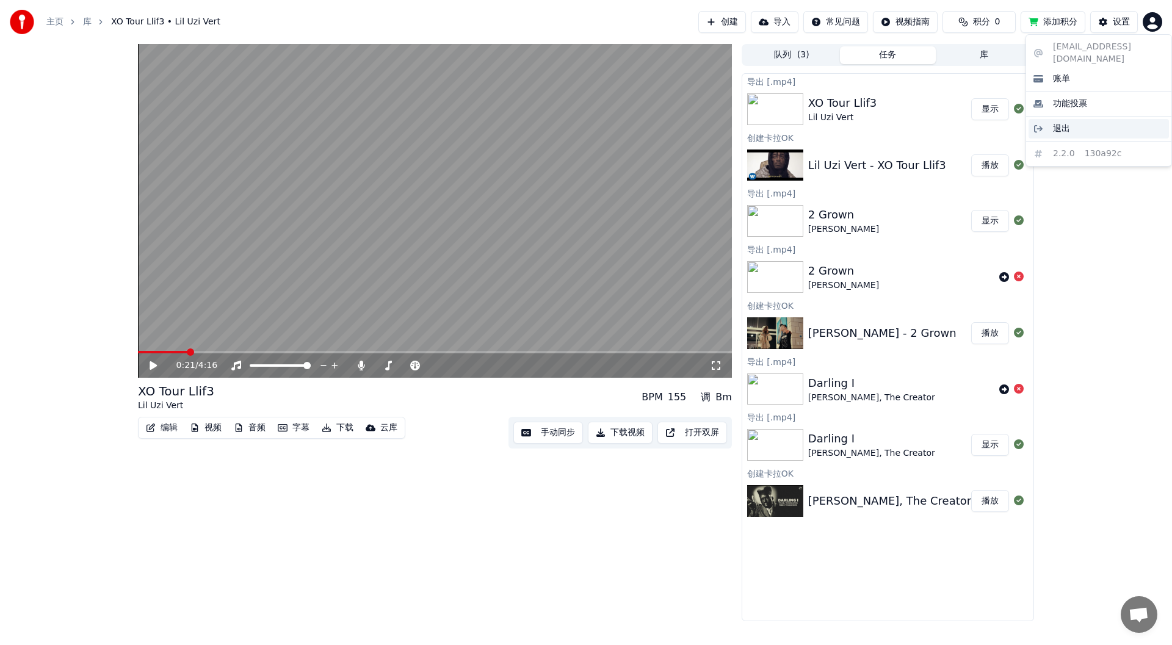
click at [1085, 119] on div "退出" at bounding box center [1098, 129] width 140 height 20
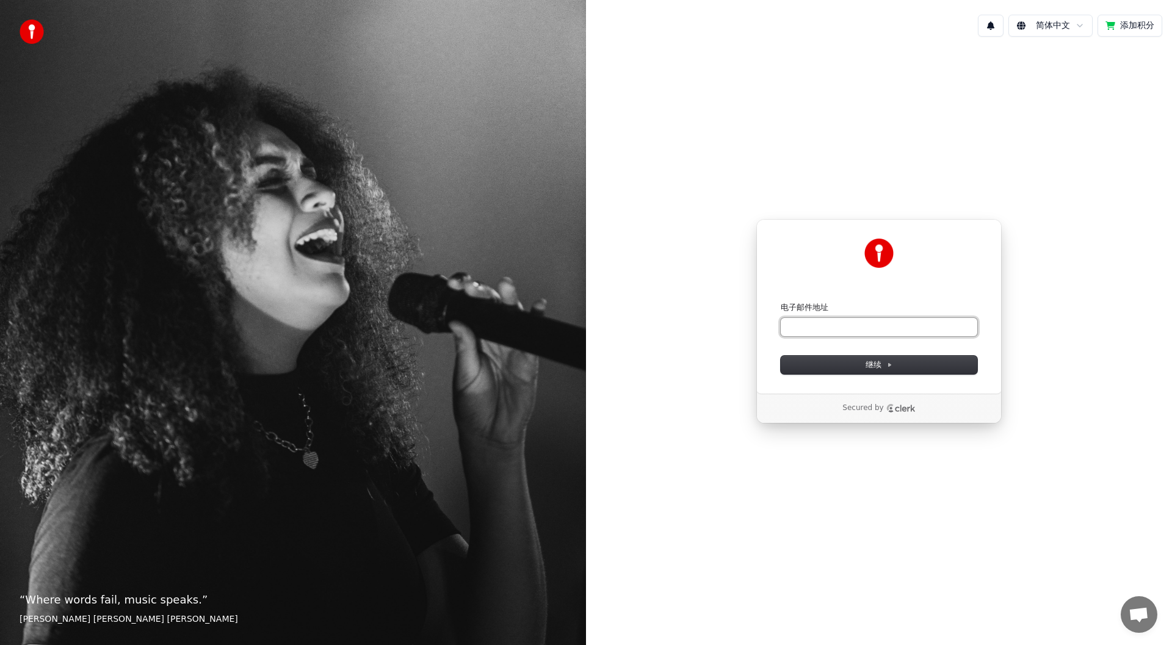
click at [832, 335] on input "电子邮件地址" at bounding box center [878, 327] width 196 height 18
click at [849, 369] on button "继续" at bounding box center [878, 365] width 196 height 18
type input "**********"
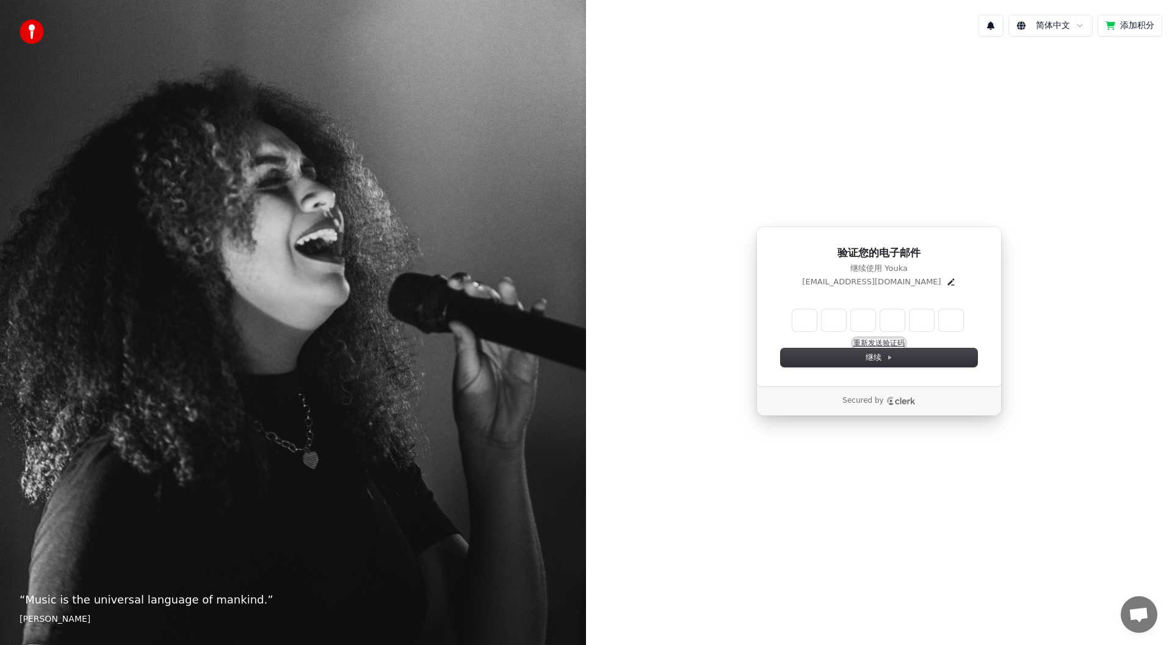
click at [890, 344] on button "重新发送验证码" at bounding box center [878, 344] width 51 height 10
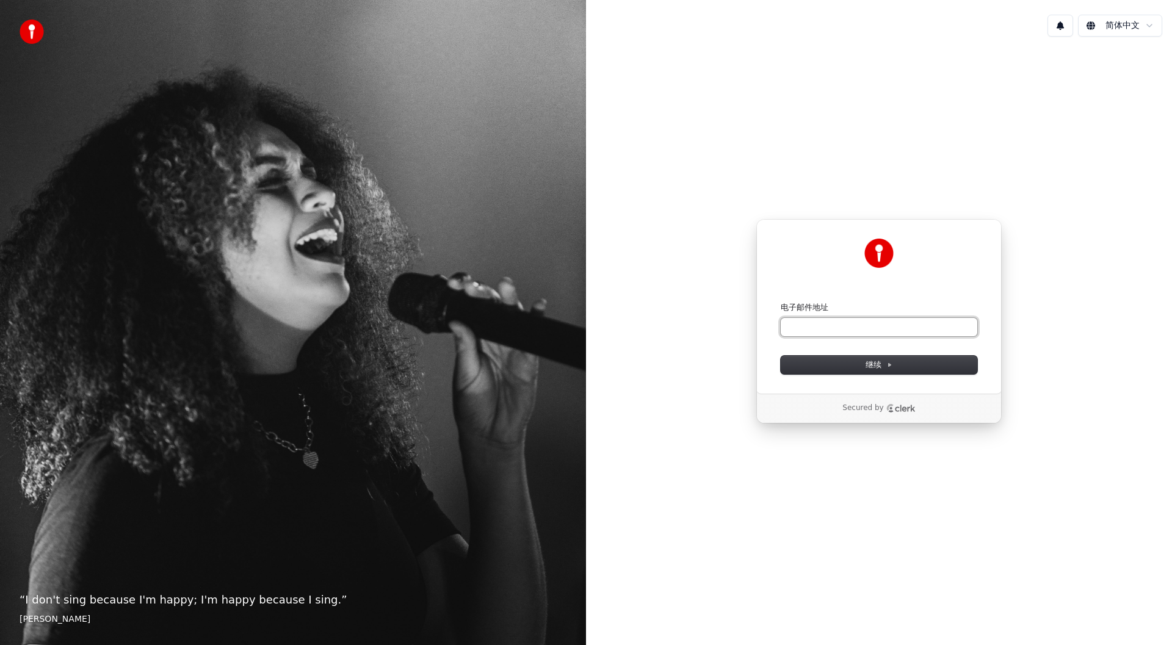
click at [831, 326] on input "电子邮件地址" at bounding box center [878, 327] width 196 height 18
click at [910, 372] on button "继续" at bounding box center [878, 365] width 196 height 18
type input "**********"
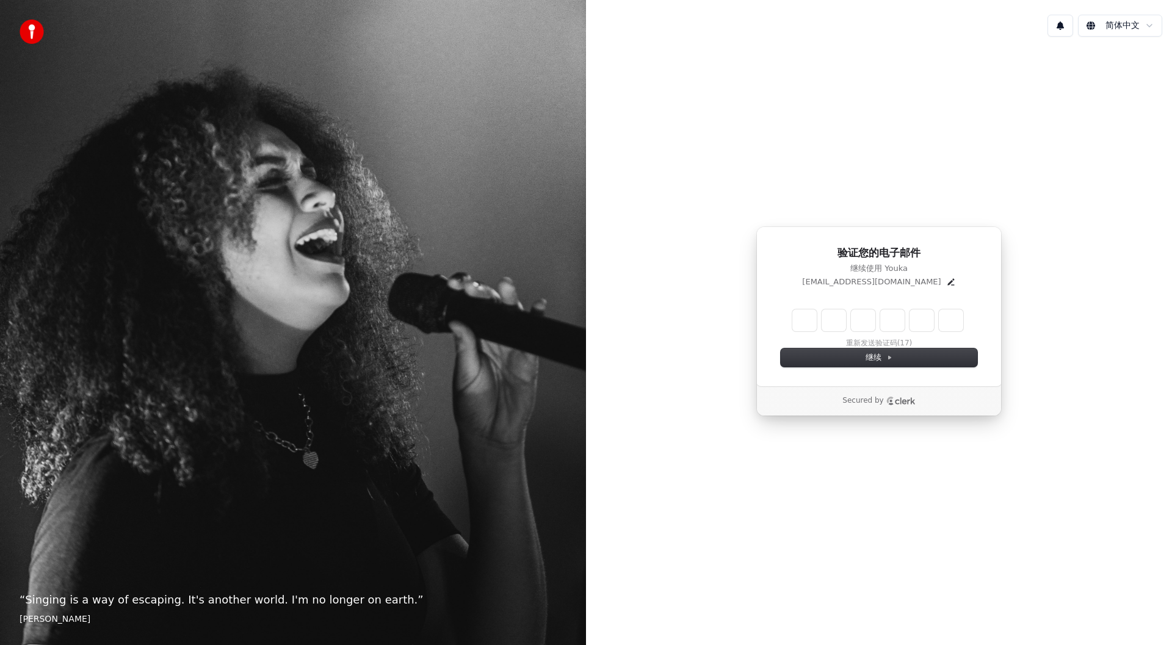
type input "*"
type input "**"
type input "*"
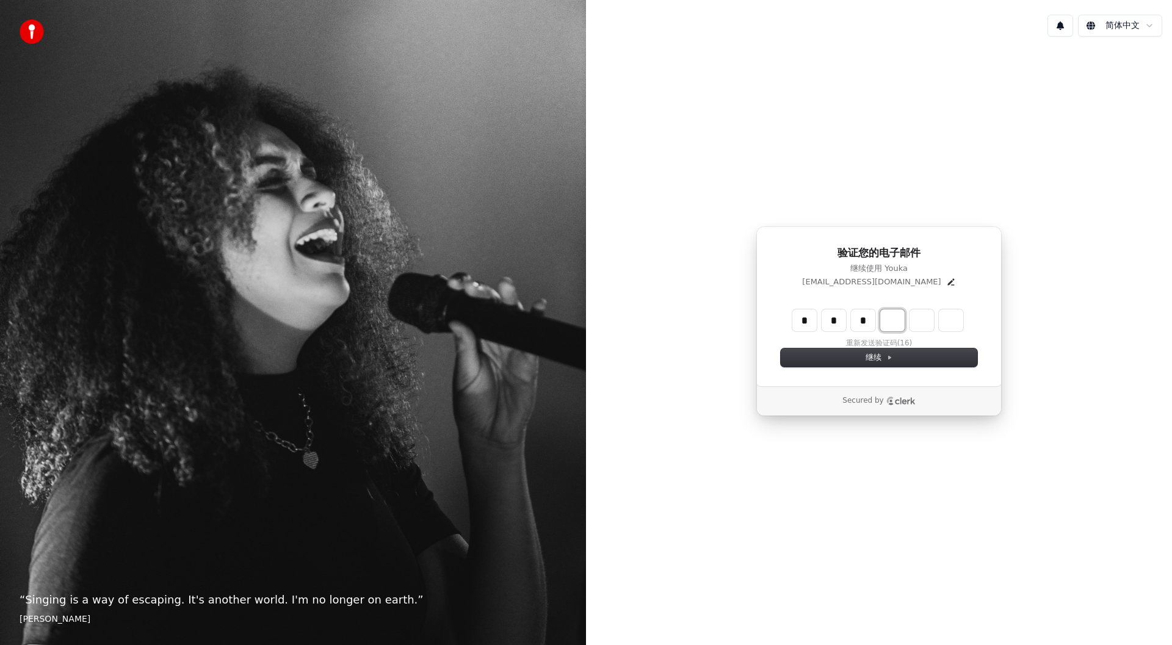
type input "***"
type input "*"
type input "****"
type input "*"
type input "******"
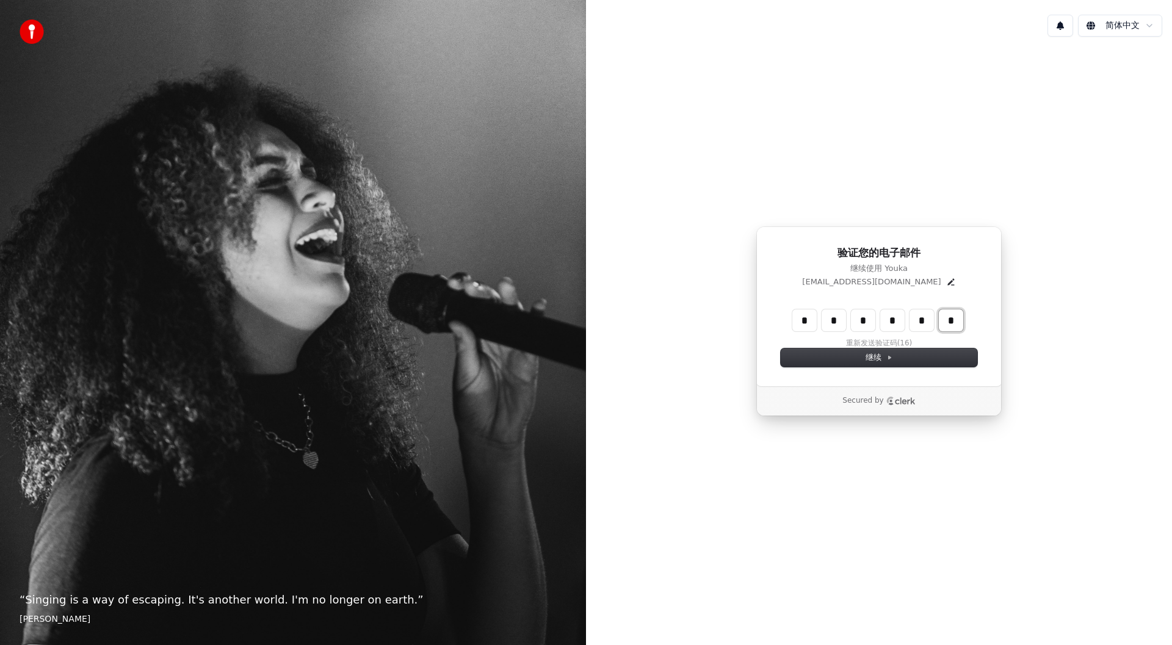
type input "*"
